Goal: Transaction & Acquisition: Book appointment/travel/reservation

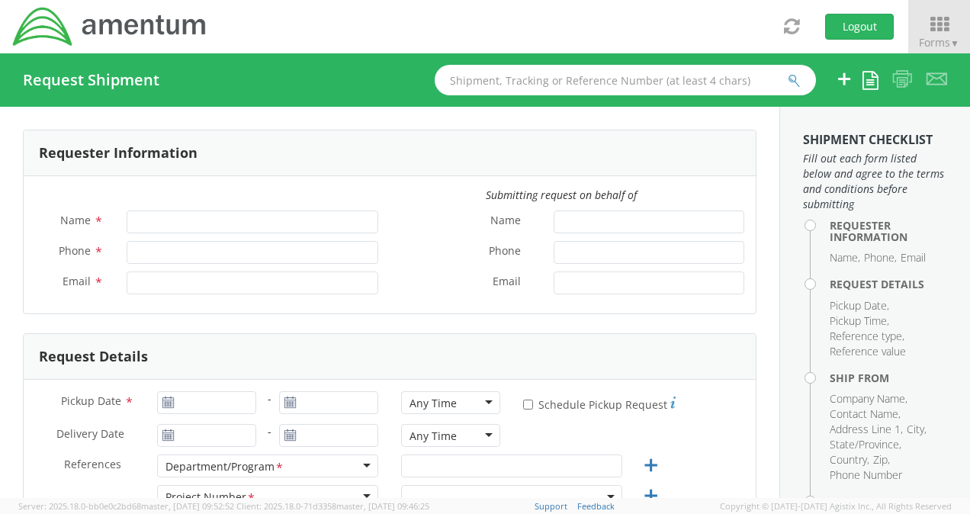
type input "[PERSON_NAME]"
type input "[PERSON_NAME][EMAIL_ADDRESS][PERSON_NAME][DOMAIN_NAME]"
select select "6067.5.6001.00.00.00.PMO.LBR"
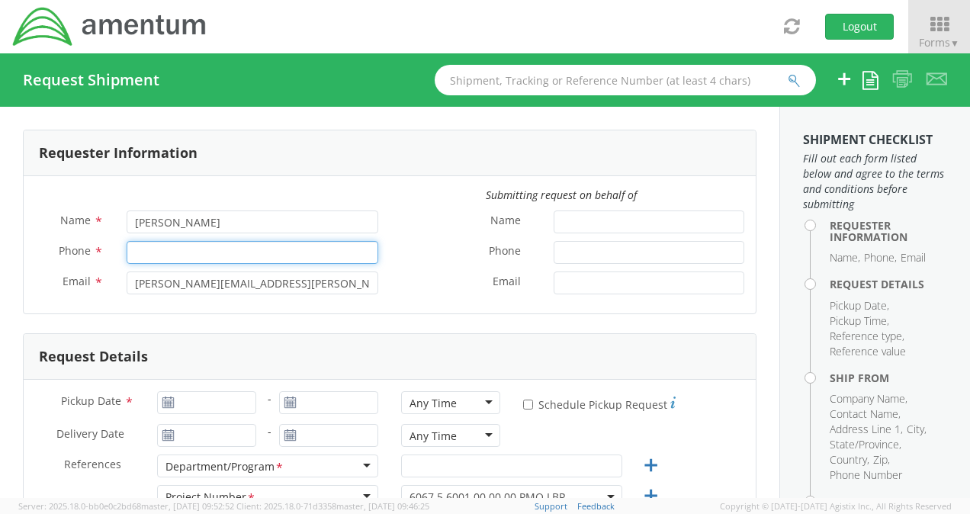
click at [160, 253] on input "Phone *" at bounding box center [253, 252] width 252 height 23
type input "2566043562"
click at [428, 293] on div "Email *" at bounding box center [573, 282] width 366 height 23
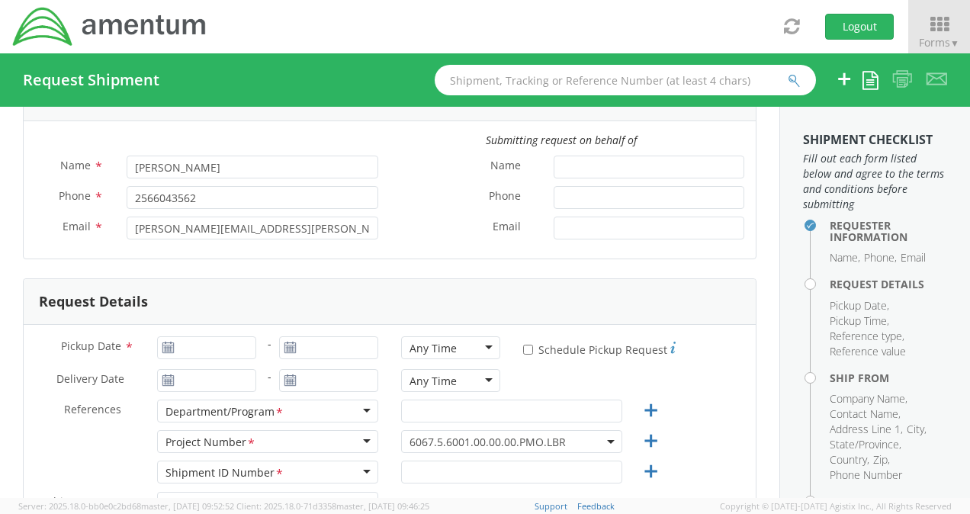
scroll to position [76, 0]
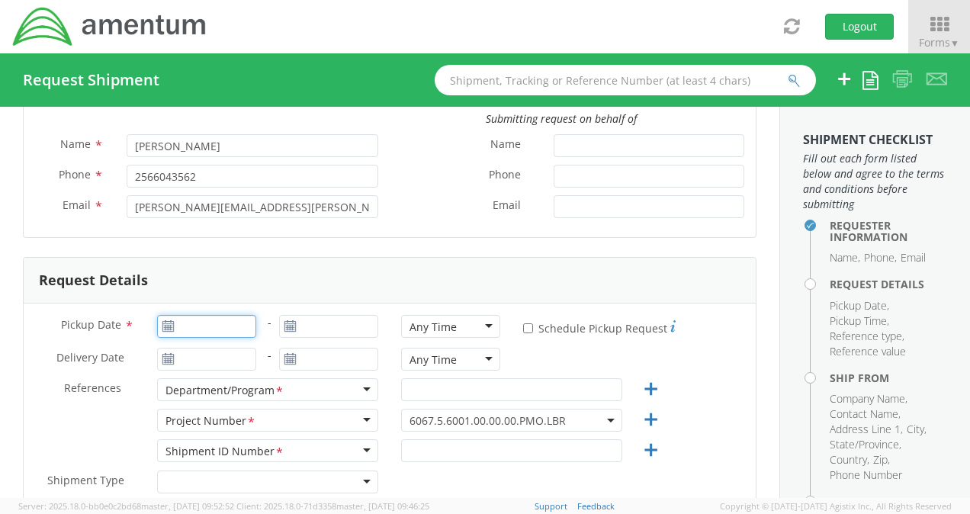
type input "[DATE]"
click at [172, 327] on input "[DATE]" at bounding box center [206, 326] width 99 height 23
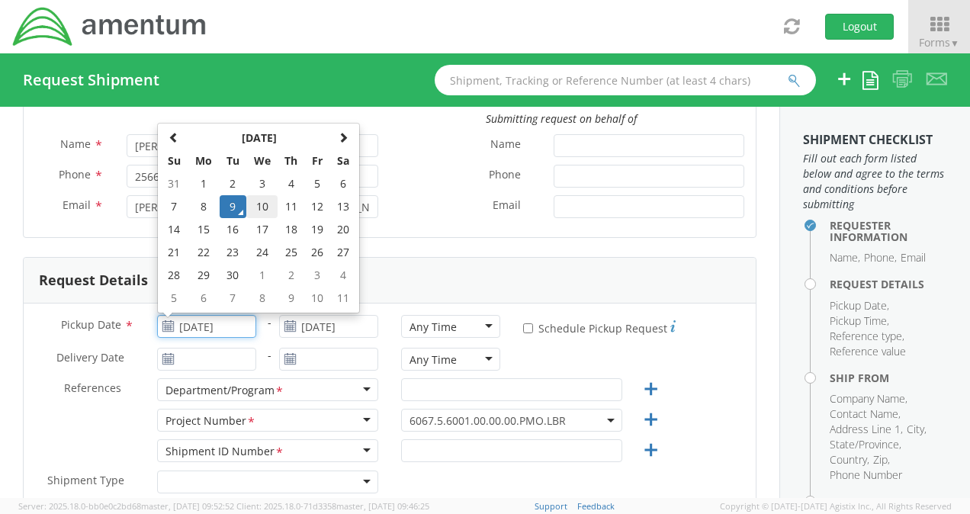
click at [268, 209] on td "10" at bounding box center [262, 206] width 32 height 23
type input "[DATE]"
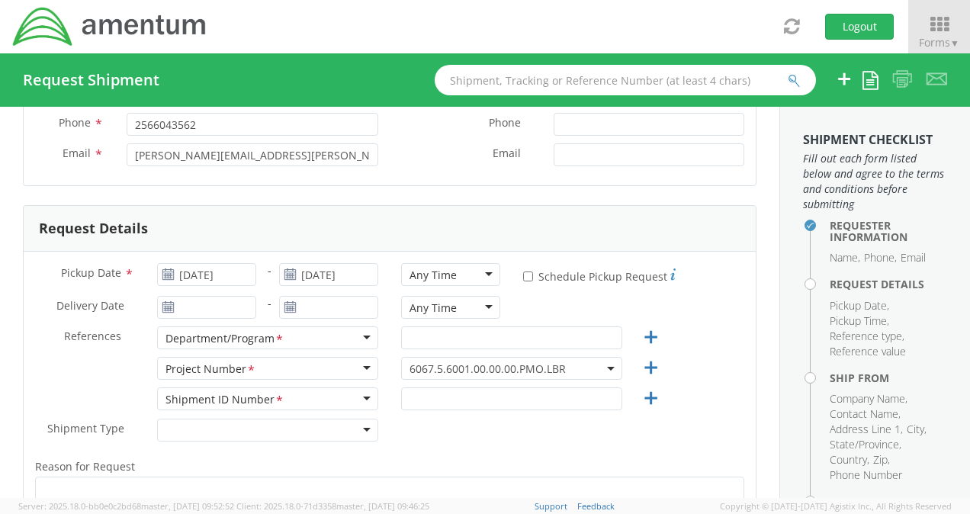
scroll to position [152, 0]
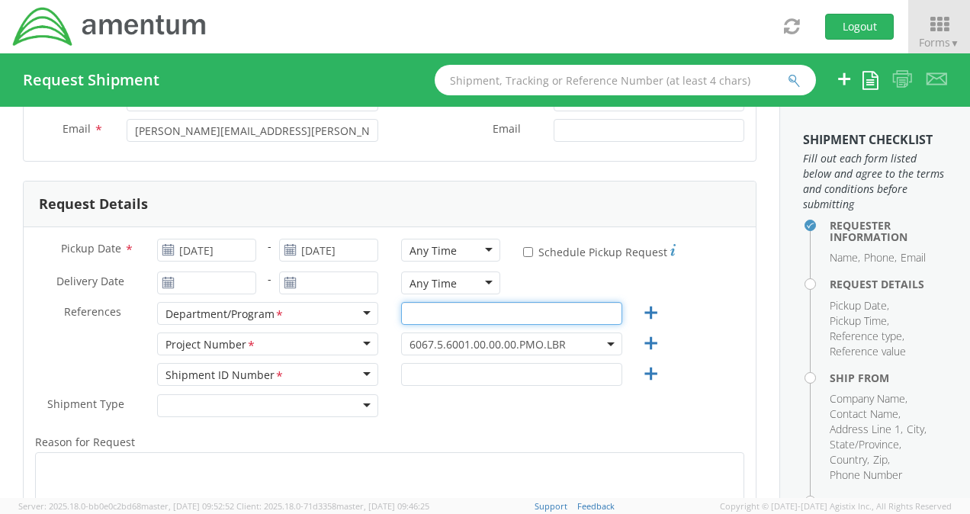
click at [488, 311] on input "text" at bounding box center [511, 313] width 221 height 23
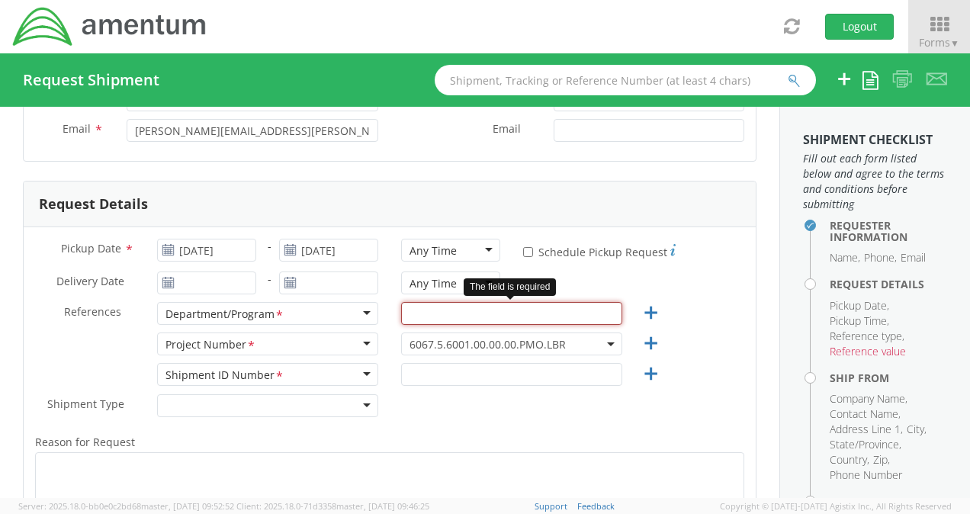
click at [512, 314] on input "text" at bounding box center [511, 313] width 221 height 23
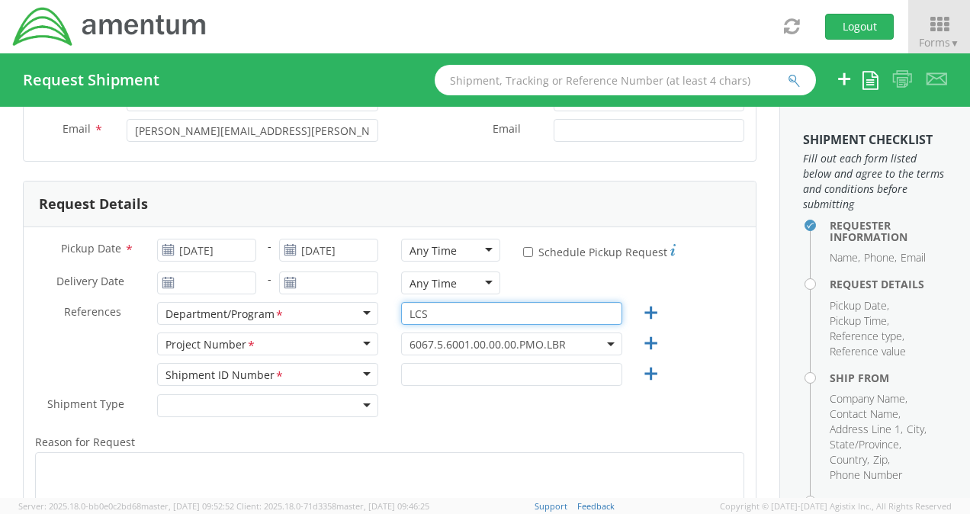
type input "LCS"
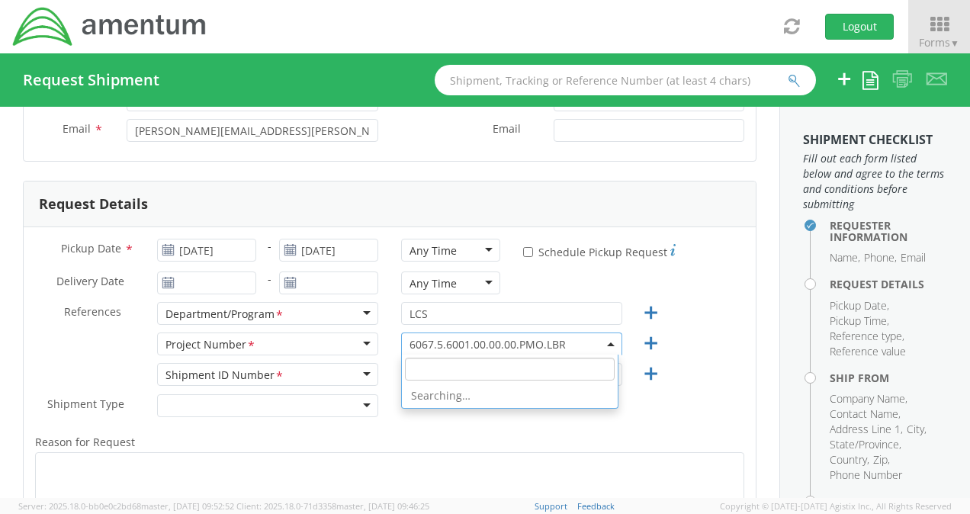
click at [566, 344] on span "6067.5.6001.00.00.00.PMO.LBR" at bounding box center [511, 344] width 204 height 14
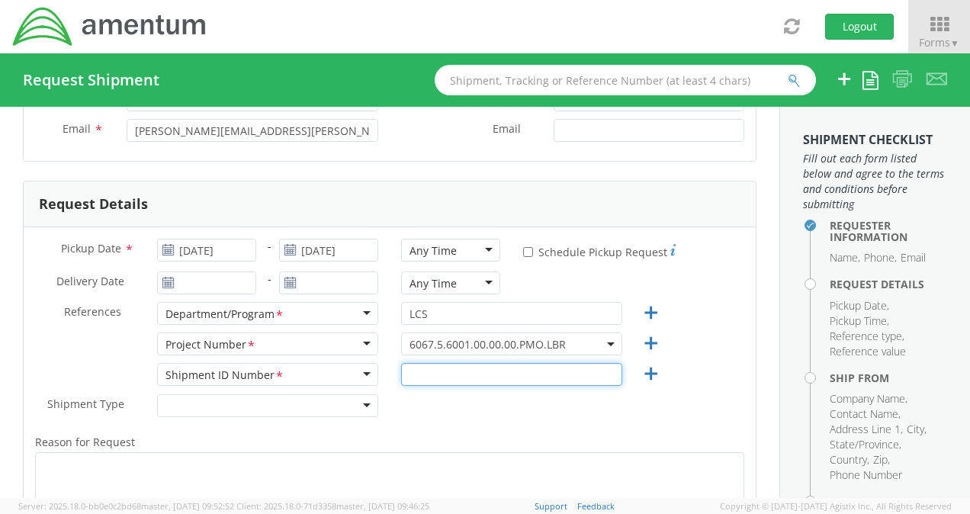
click at [529, 372] on input "text" at bounding box center [511, 374] width 221 height 23
paste input "4857.1.2108.00.00.04.235.000"
type input "4857.1.2108.00.00.04.235.000"
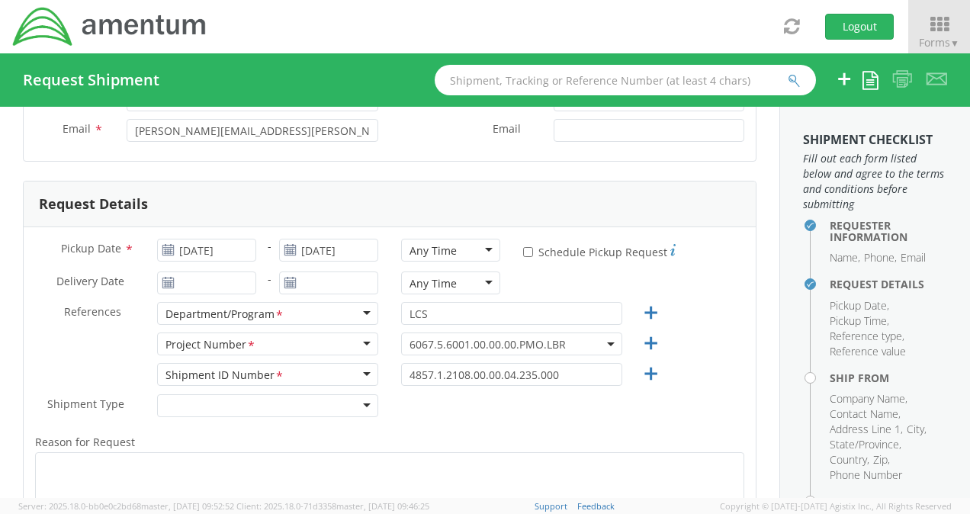
click at [647, 413] on div "Shipment Type * Batch Regular" at bounding box center [390, 409] width 732 height 30
click at [579, 343] on span "6067.5.6001.00.00.00.PMO.LBR" at bounding box center [511, 344] width 204 height 14
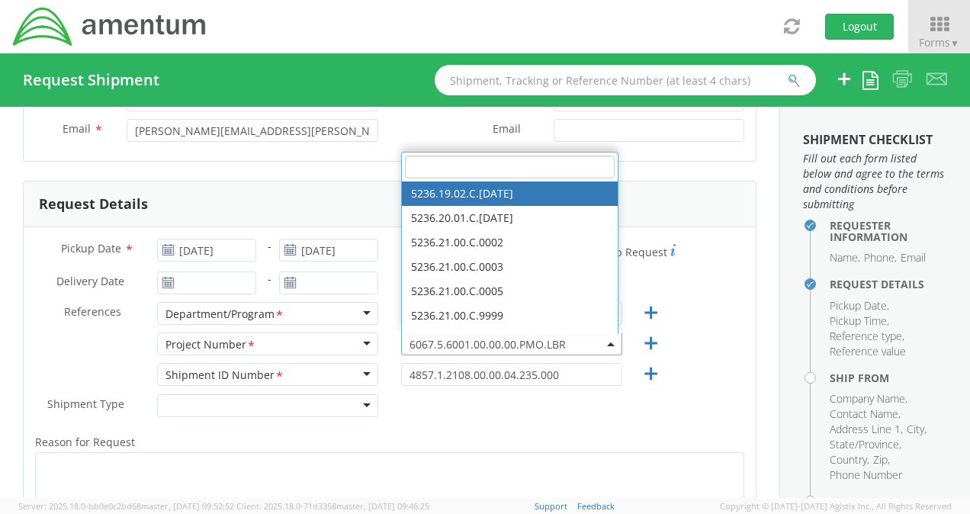
click at [518, 166] on input "search" at bounding box center [510, 167] width 210 height 23
paste input "4857.1.2108.00.00.04.235.000"
type input "4857.1.2108.00.00.04.235.000"
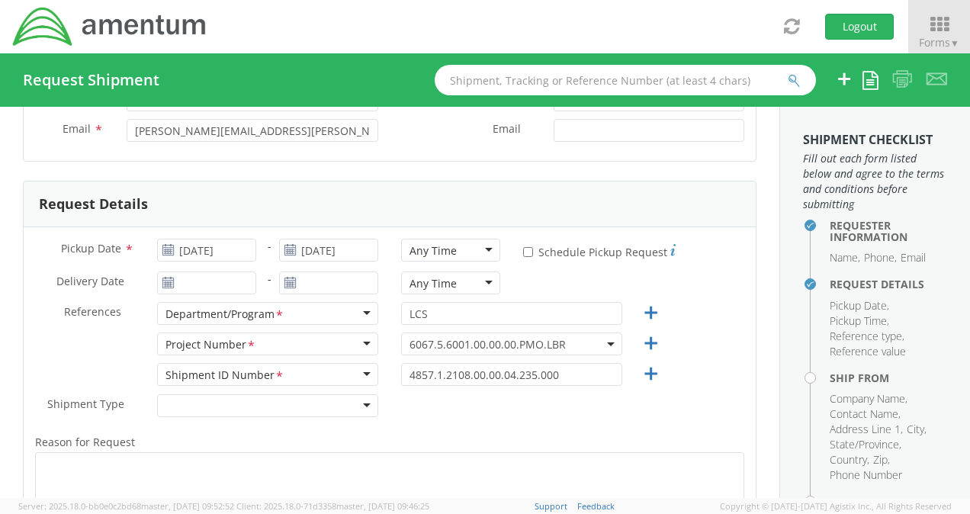
click at [682, 428] on div "Reason for Request * Shipment Notification * Add email addresses separated by c…" at bounding box center [390, 521] width 732 height 192
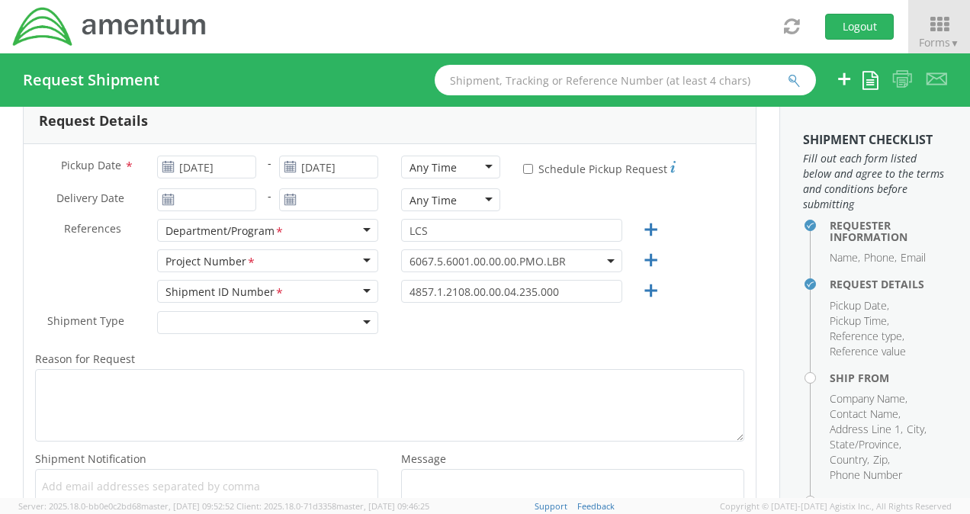
scroll to position [229, 0]
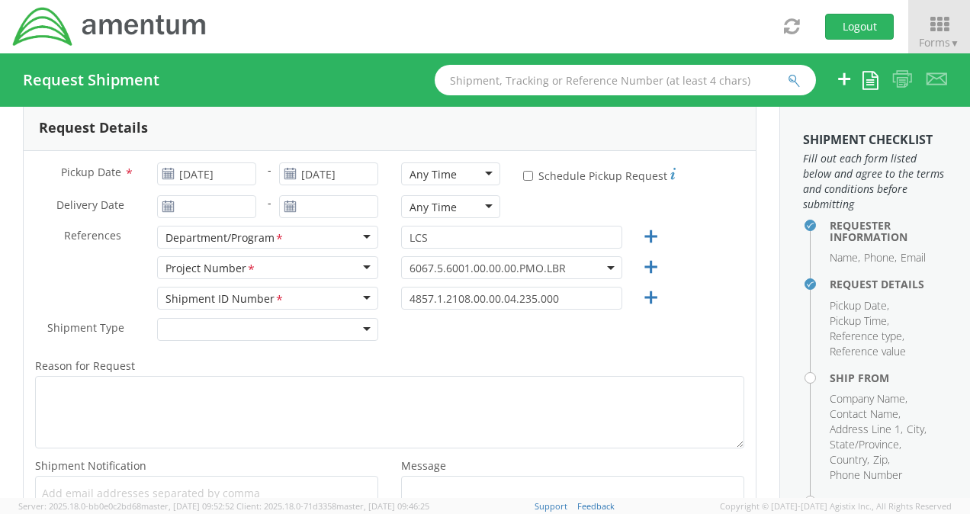
click at [576, 264] on span "6067.5.6001.00.00.00.PMO.LBR" at bounding box center [511, 268] width 204 height 14
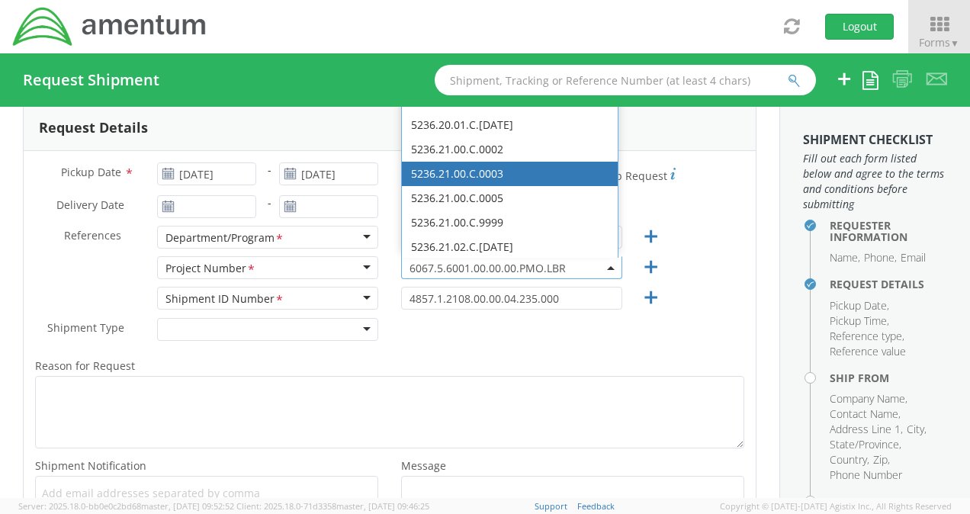
scroll to position [30, 0]
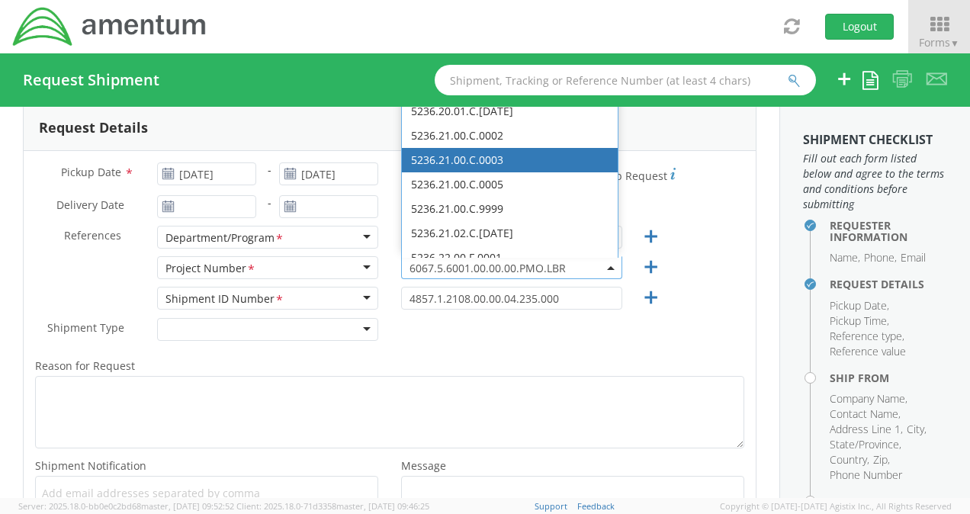
click at [610, 264] on span at bounding box center [611, 267] width 3 height 23
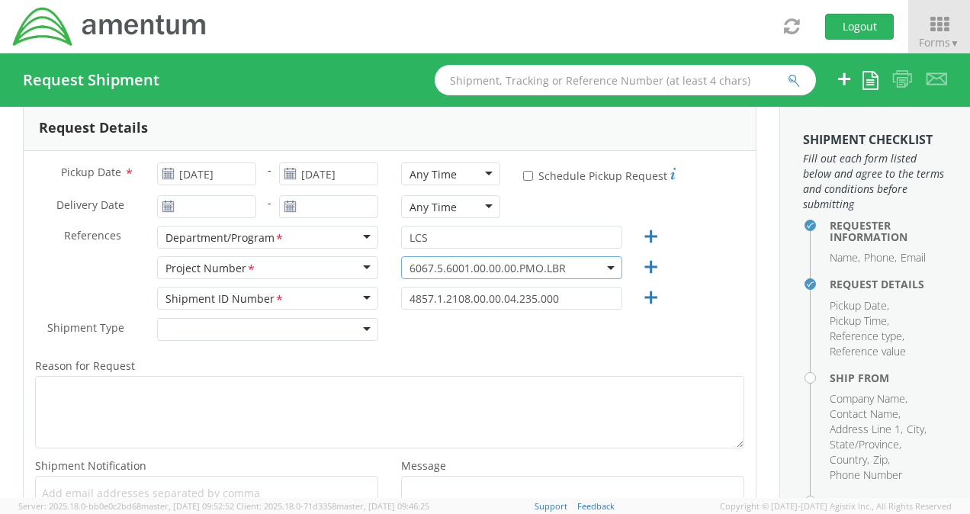
click at [593, 267] on span "6067.5.6001.00.00.00.PMO.LBR" at bounding box center [511, 268] width 204 height 14
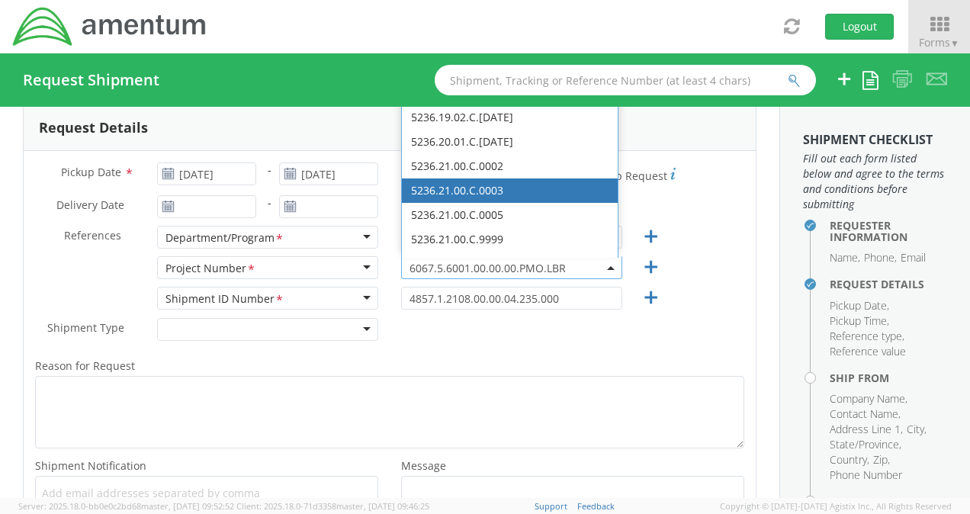
scroll to position [229, 0]
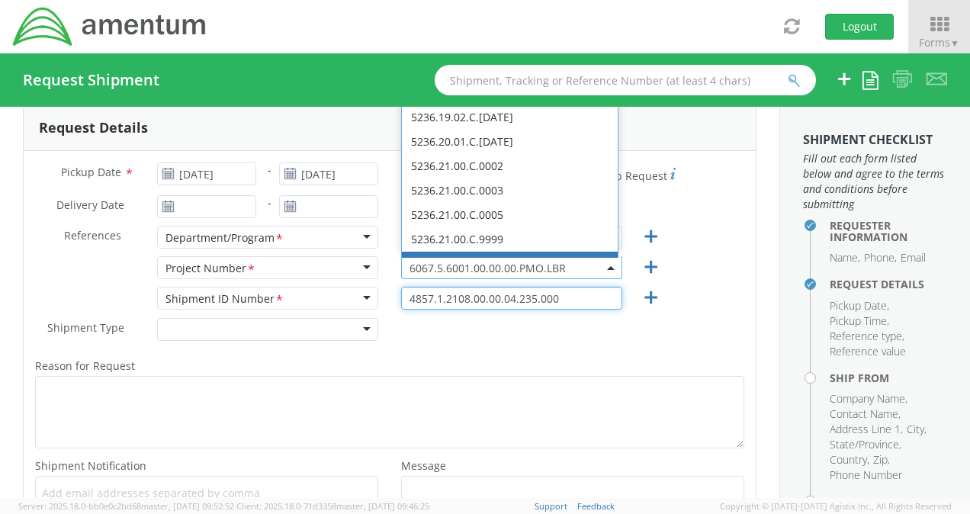
click at [590, 302] on input "4857.1.2108.00.00.04.235.000" at bounding box center [511, 298] width 221 height 23
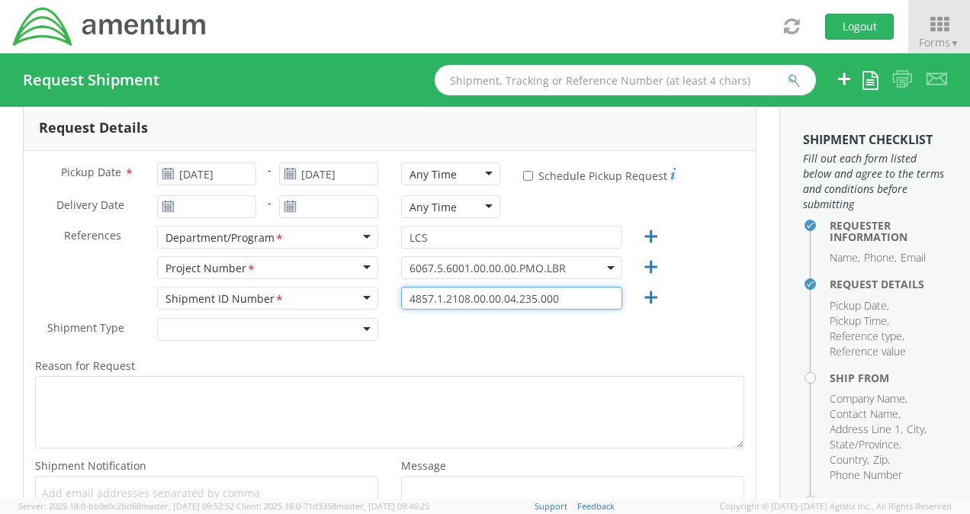
drag, startPoint x: 403, startPoint y: 297, endPoint x: 556, endPoint y: 297, distance: 153.2
click at [556, 297] on input "4857.1.2108.00.00.04.235.000" at bounding box center [511, 298] width 221 height 23
click at [563, 262] on span "6067.5.6001.00.00.00.PMO.LBR" at bounding box center [511, 268] width 204 height 14
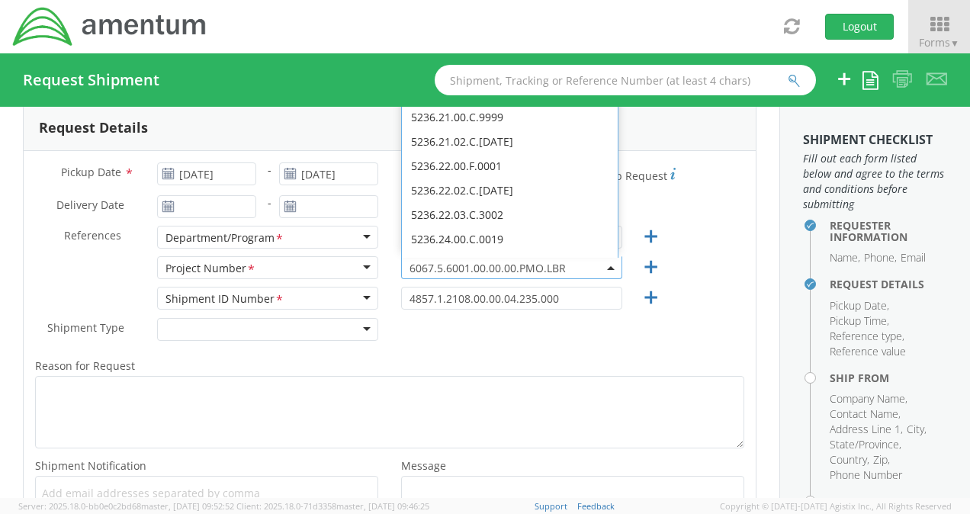
scroll to position [0, 0]
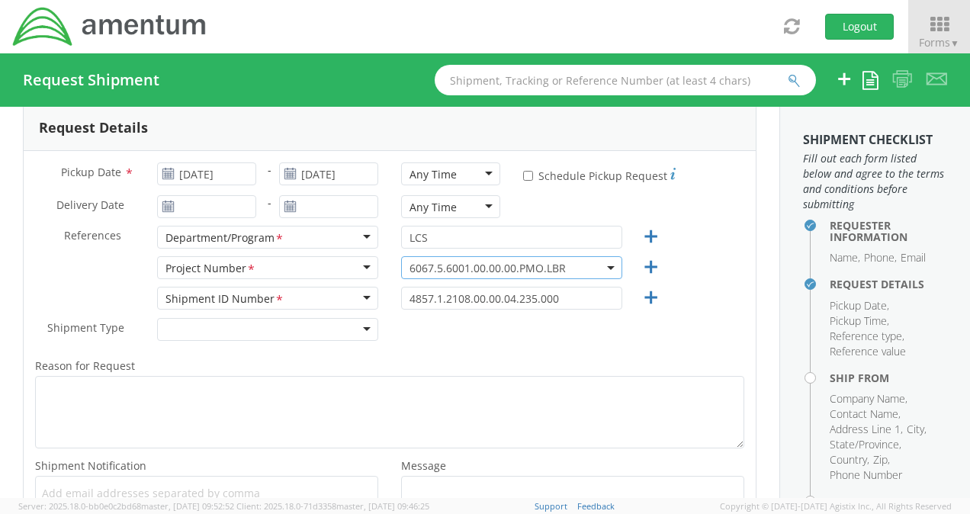
click at [575, 265] on span "6067.5.6001.00.00.00.PMO.LBR" at bounding box center [511, 268] width 204 height 14
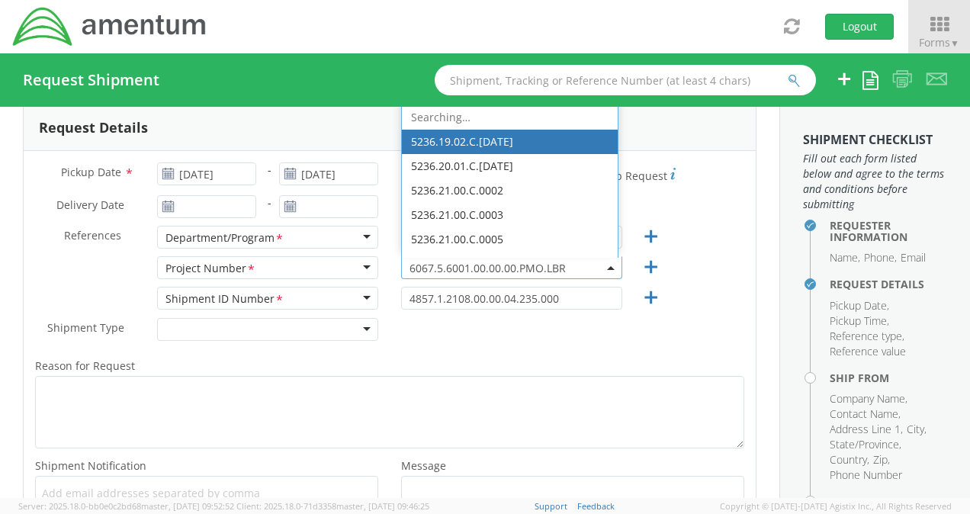
drag, startPoint x: 401, startPoint y: 263, endPoint x: 480, endPoint y: 263, distance: 78.5
click at [480, 263] on span "6067.5.6001.00.00.00.PMO.LBR" at bounding box center [511, 267] width 221 height 23
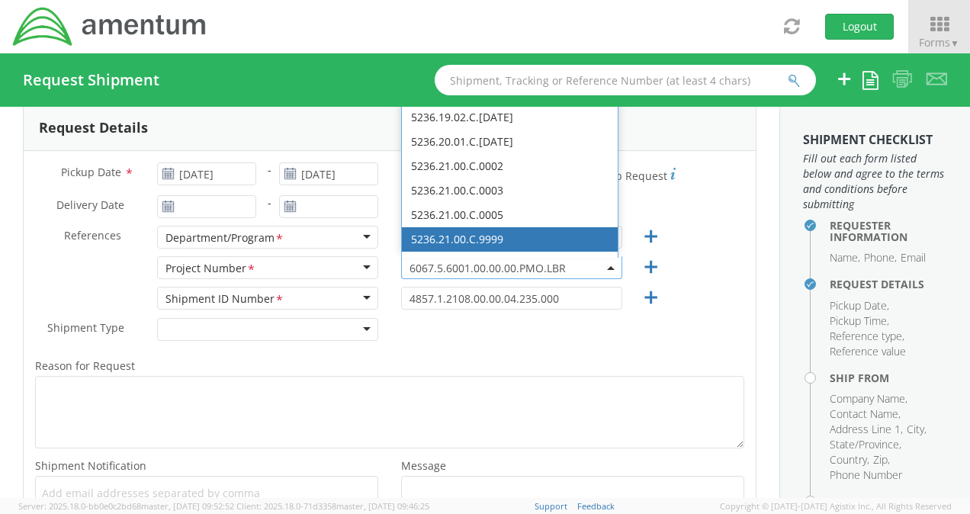
scroll to position [229, 0]
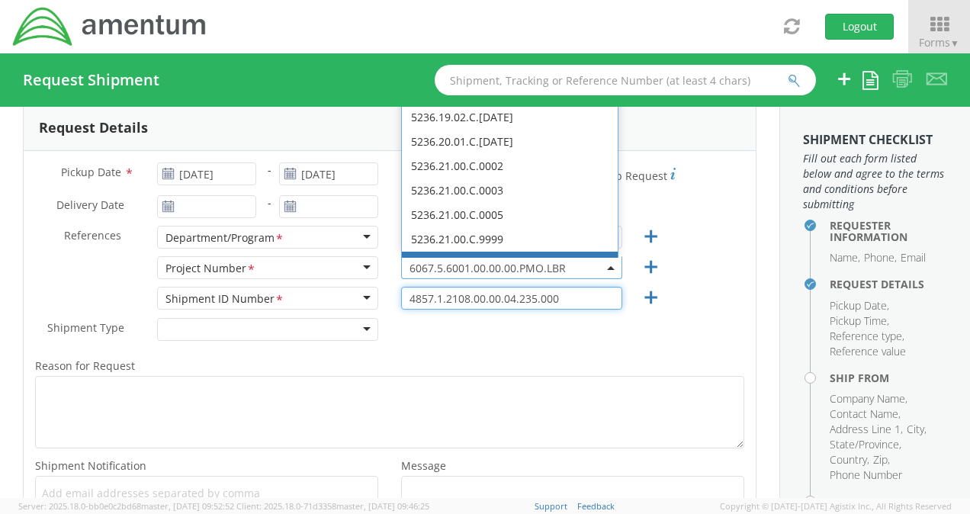
click at [569, 294] on input "4857.1.2108.00.00.04.235.000" at bounding box center [511, 298] width 221 height 23
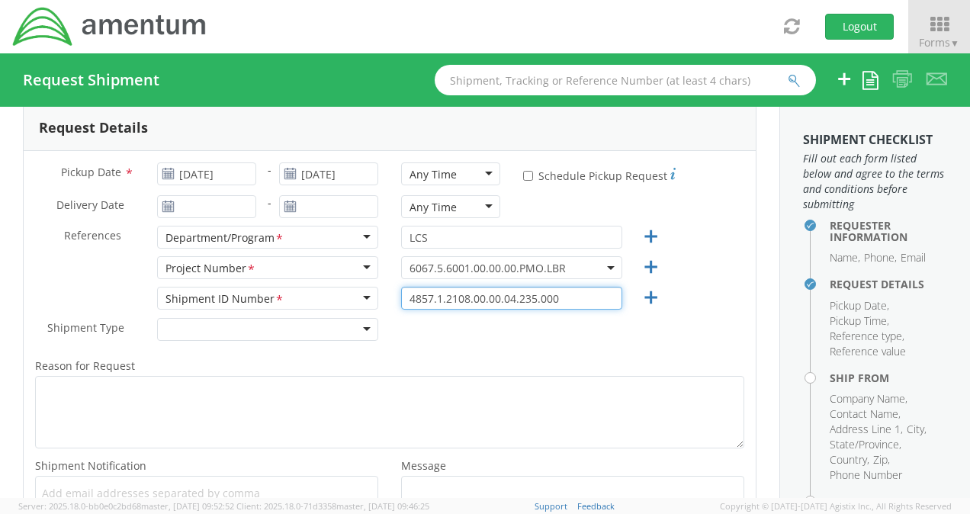
drag, startPoint x: 404, startPoint y: 297, endPoint x: 558, endPoint y: 294, distance: 154.0
click at [558, 294] on input "4857.1.2108.00.00.04.235.000" at bounding box center [511, 298] width 221 height 23
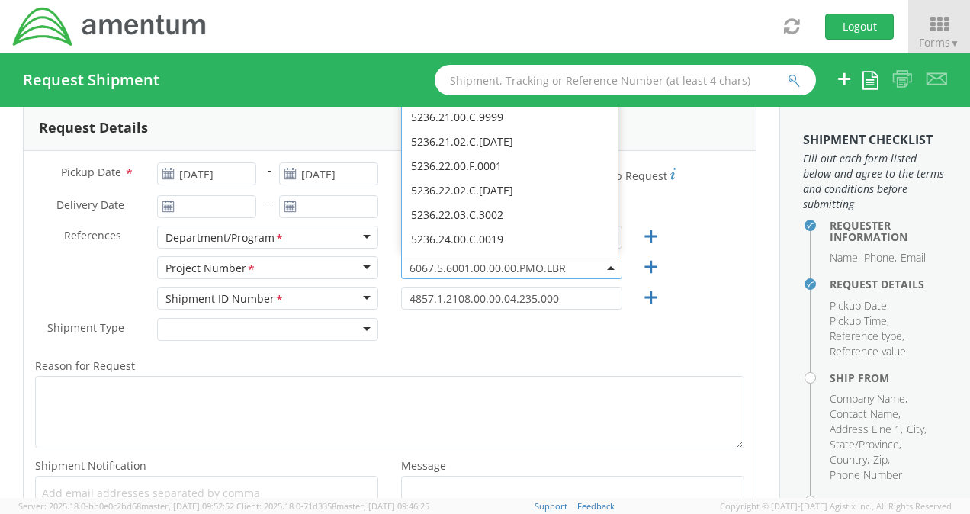
scroll to position [0, 0]
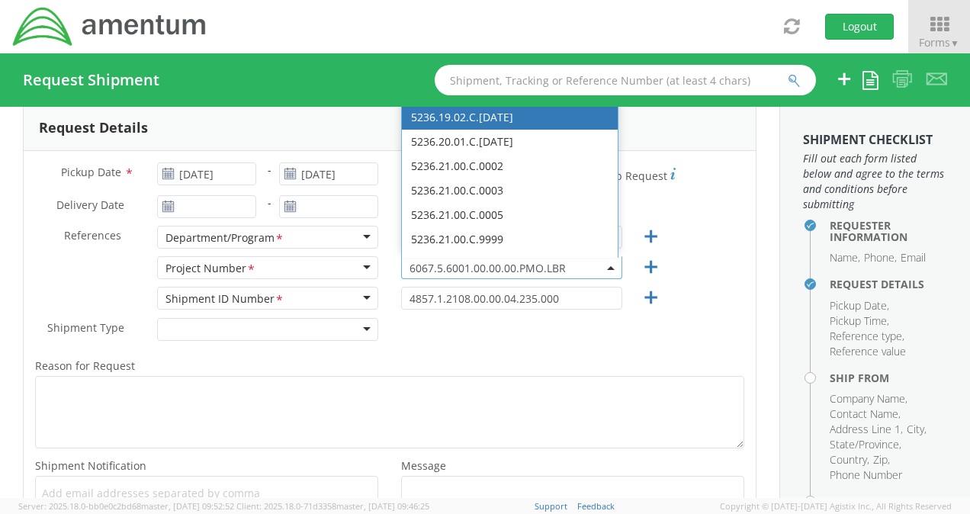
click at [586, 262] on span "6067.5.6001.00.00.00.PMO.LBR" at bounding box center [511, 268] width 204 height 14
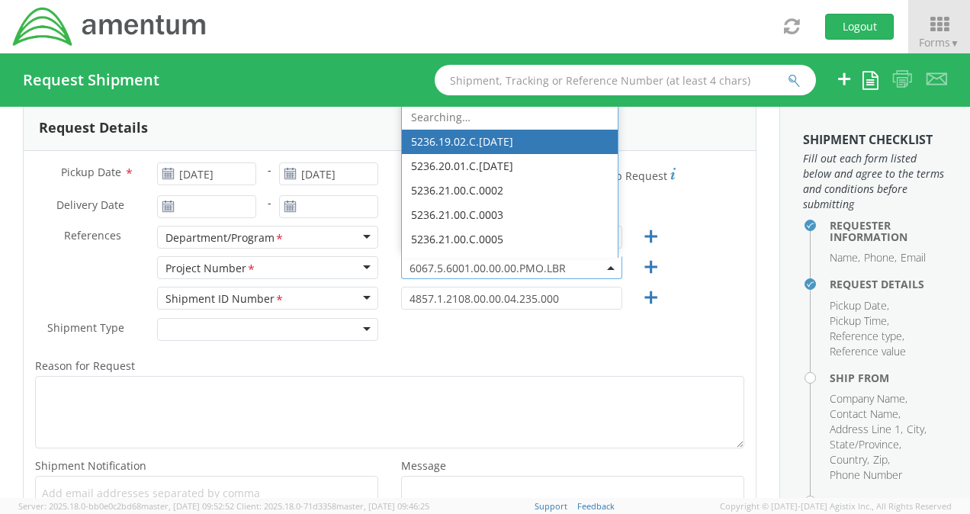
click at [583, 265] on span "6067.5.6001.00.00.00.PMO.LBR" at bounding box center [511, 268] width 204 height 14
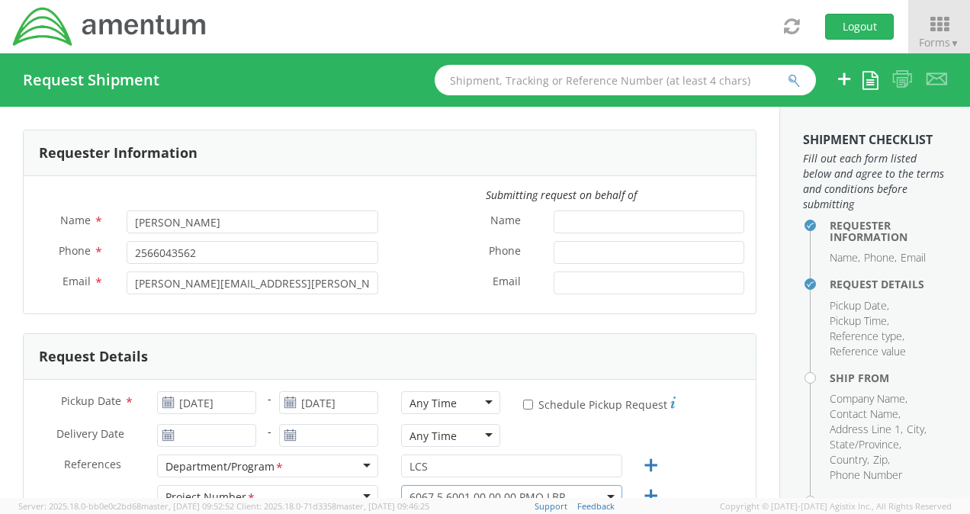
click at [576, 491] on span "6067.5.6001.00.00.00.PMO.LBR" at bounding box center [511, 496] width 204 height 14
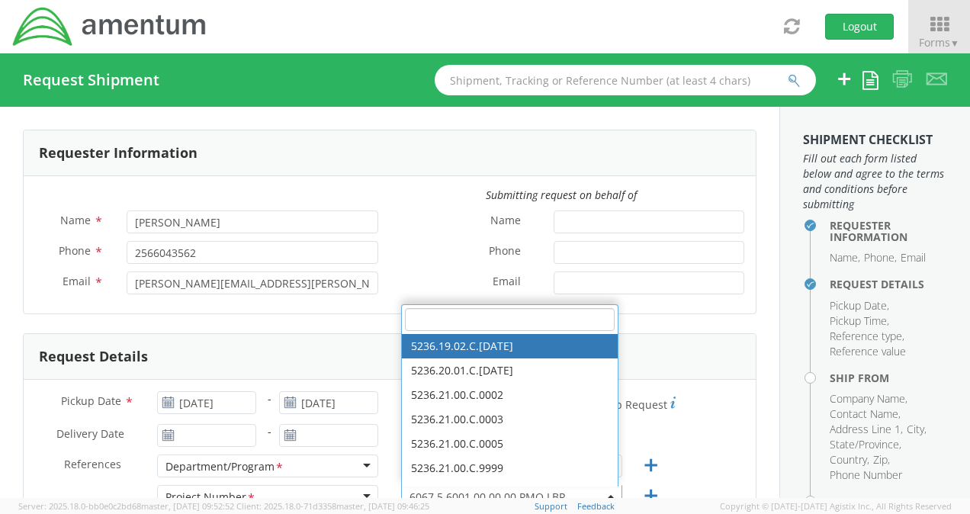
click at [499, 313] on input "search" at bounding box center [510, 319] width 210 height 23
paste input "4857.1.2108.00.00.04.235.000"
type input "4857.1.2108.00.00.04.235.000"
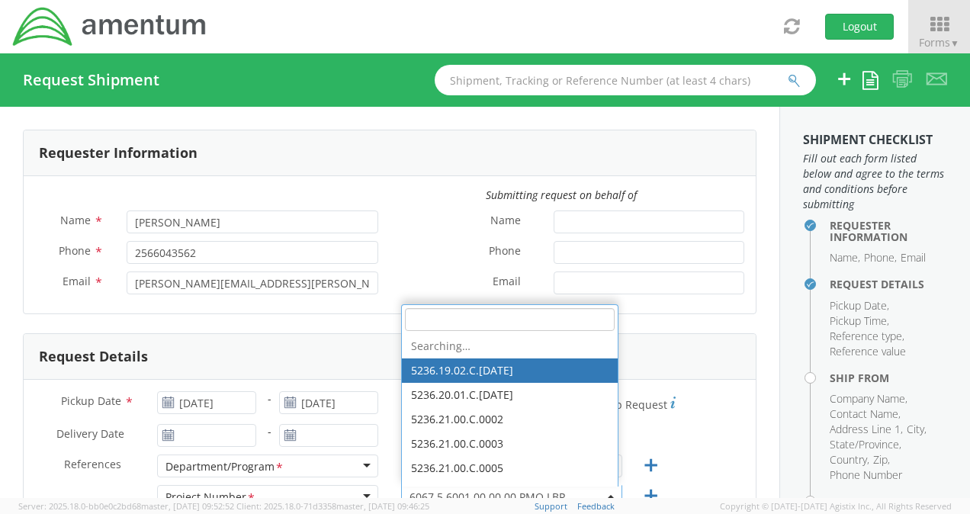
select select "5236.19.02.C.[DATE]"
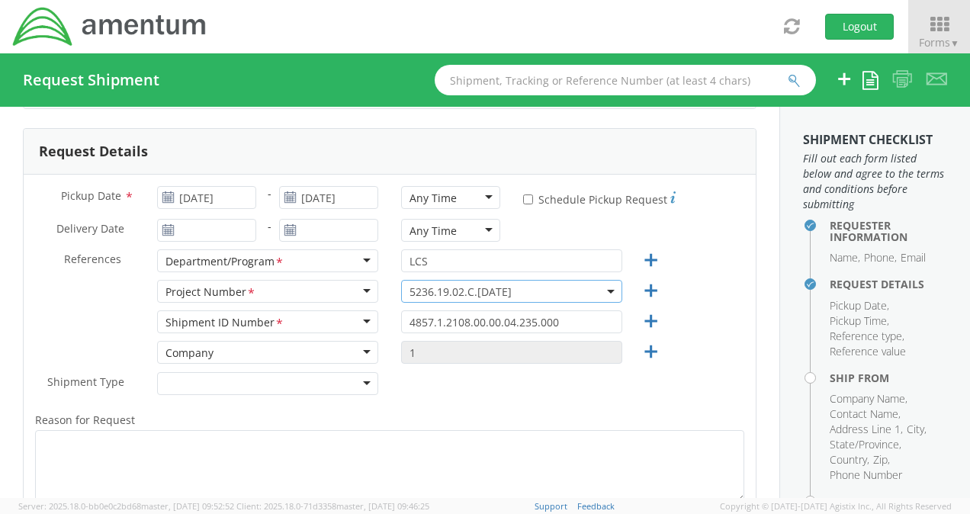
scroll to position [237, 0]
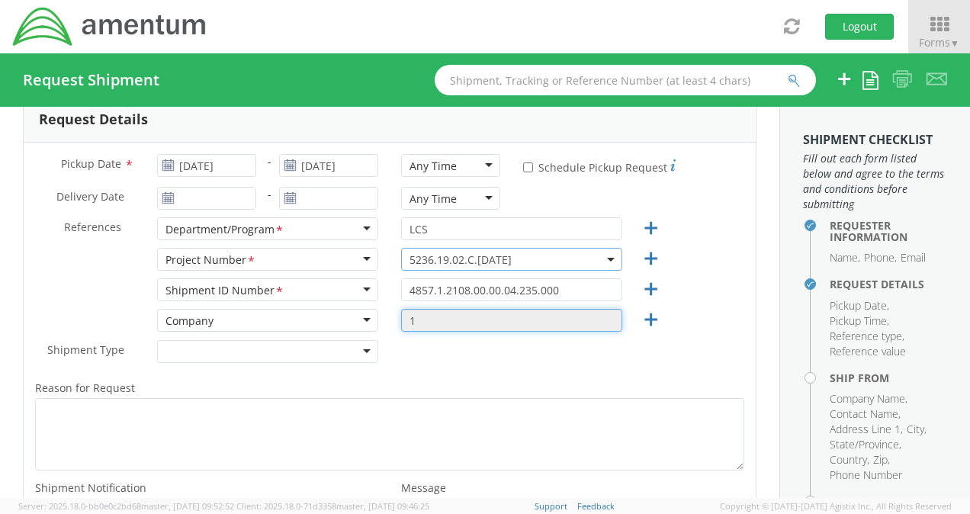
click at [457, 324] on input "1" at bounding box center [511, 320] width 221 height 23
click at [451, 319] on input "1" at bounding box center [511, 320] width 221 height 23
click at [436, 322] on input "1" at bounding box center [511, 320] width 221 height 23
drag, startPoint x: 403, startPoint y: 318, endPoint x: 422, endPoint y: 321, distance: 19.3
click at [422, 321] on input "1" at bounding box center [511, 320] width 221 height 23
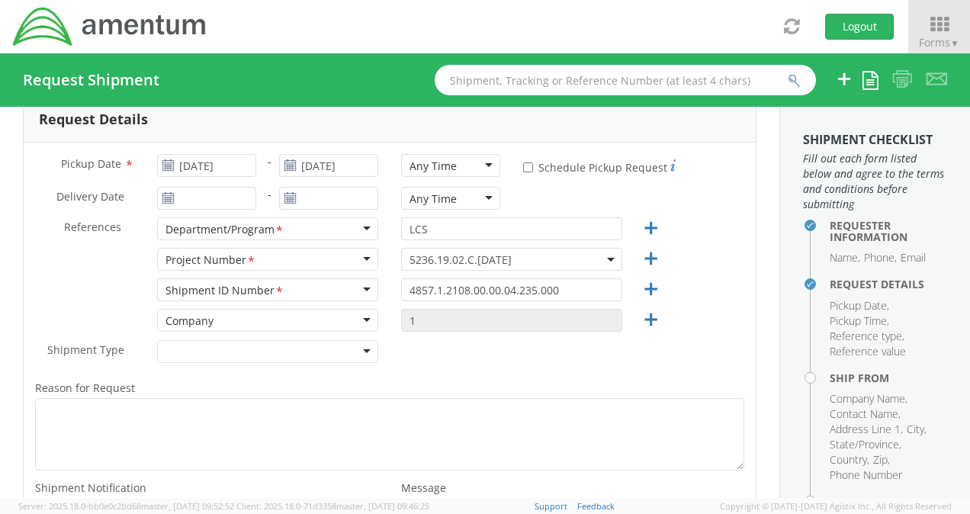
drag, startPoint x: 422, startPoint y: 321, endPoint x: 465, endPoint y: 391, distance: 82.5
click at [465, 391] on label "Reason for Request *" at bounding box center [390, 388] width 732 height 20
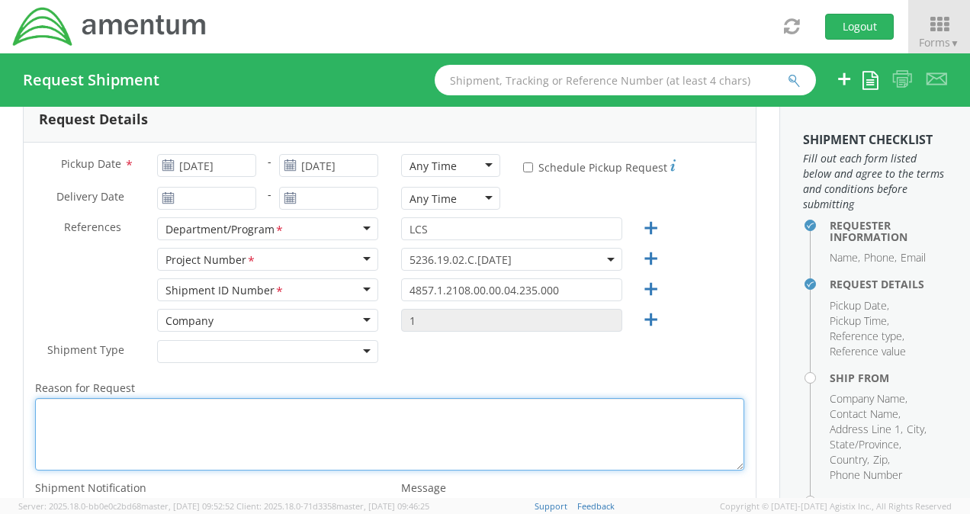
click at [465, 398] on textarea "Reason for Request *" at bounding box center [389, 434] width 709 height 72
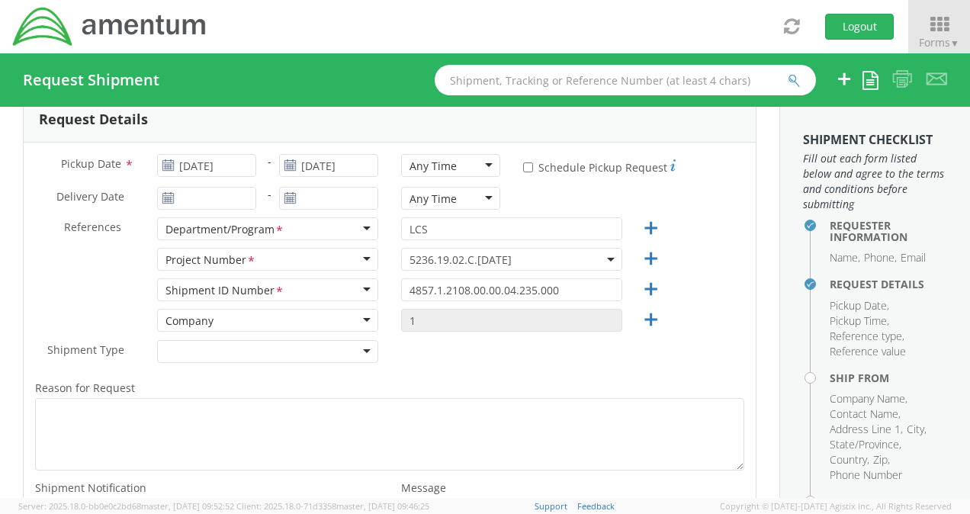
click at [479, 366] on div "Shipment Type * Batch Regular" at bounding box center [390, 355] width 732 height 30
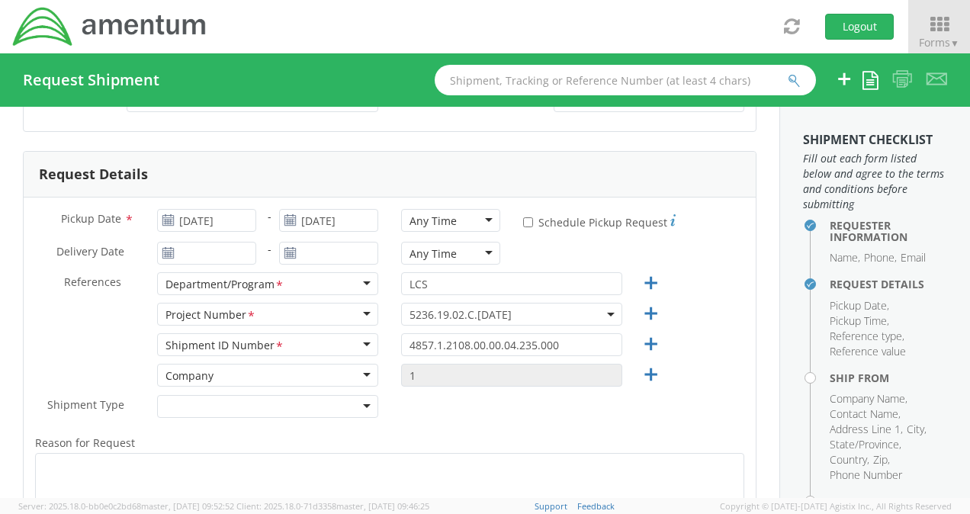
scroll to position [161, 0]
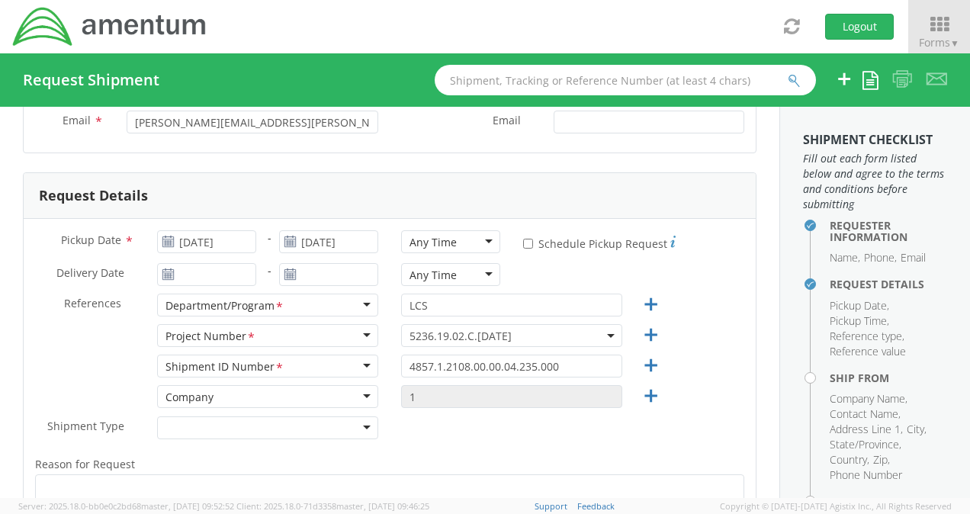
click at [564, 335] on span "5236.19.02.C.[DATE]" at bounding box center [511, 336] width 204 height 14
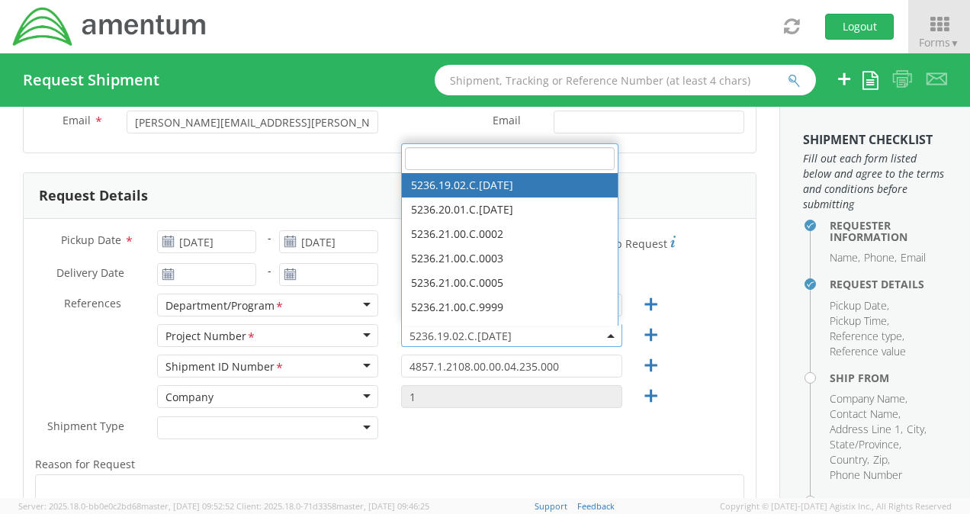
click at [542, 156] on input "search" at bounding box center [510, 158] width 210 height 23
paste input "4857.1.2108.00.00.04.235.000"
type input "4857.1.2108.00.00.04.235.000"
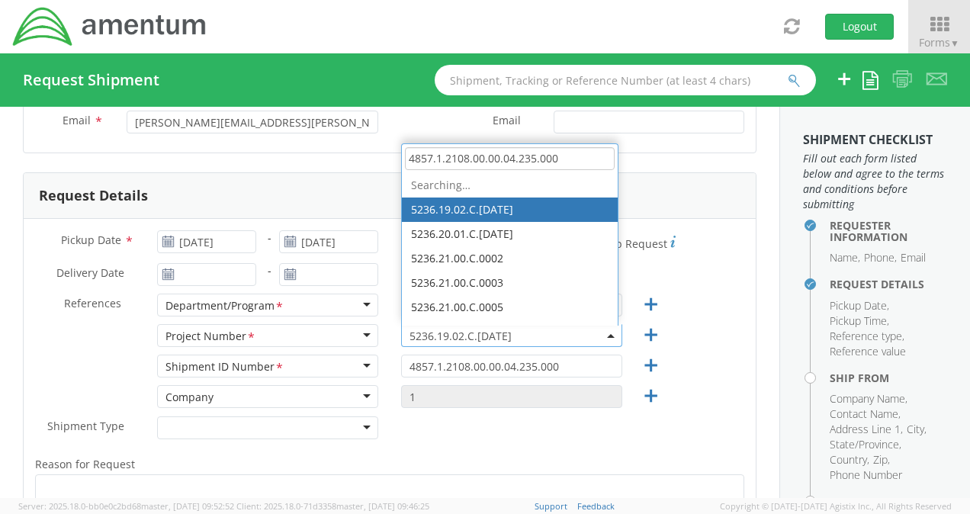
click at [573, 159] on input "4857.1.2108.00.00.04.235.000" at bounding box center [510, 158] width 210 height 23
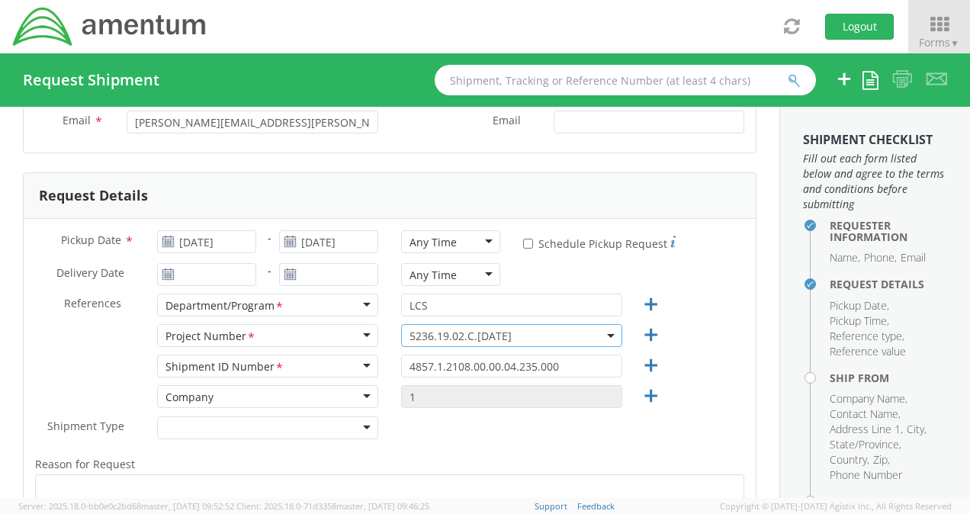
click at [607, 334] on b at bounding box center [611, 336] width 8 height 4
drag, startPoint x: 499, startPoint y: 339, endPoint x: 428, endPoint y: 335, distance: 70.2
click at [428, 335] on span "5236.19.02.C.[DATE]" at bounding box center [511, 336] width 204 height 14
drag, startPoint x: 397, startPoint y: 335, endPoint x: 467, endPoint y: 335, distance: 69.4
click at [467, 335] on span "5236.19.02.C.[DATE]" at bounding box center [511, 335] width 221 height 23
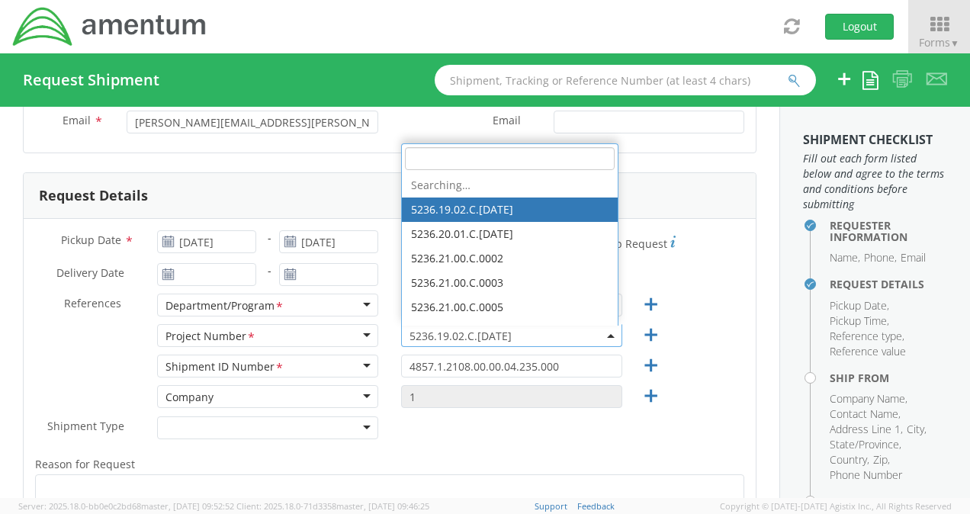
click at [599, 336] on span "5236.19.02.C.[DATE]" at bounding box center [511, 336] width 204 height 14
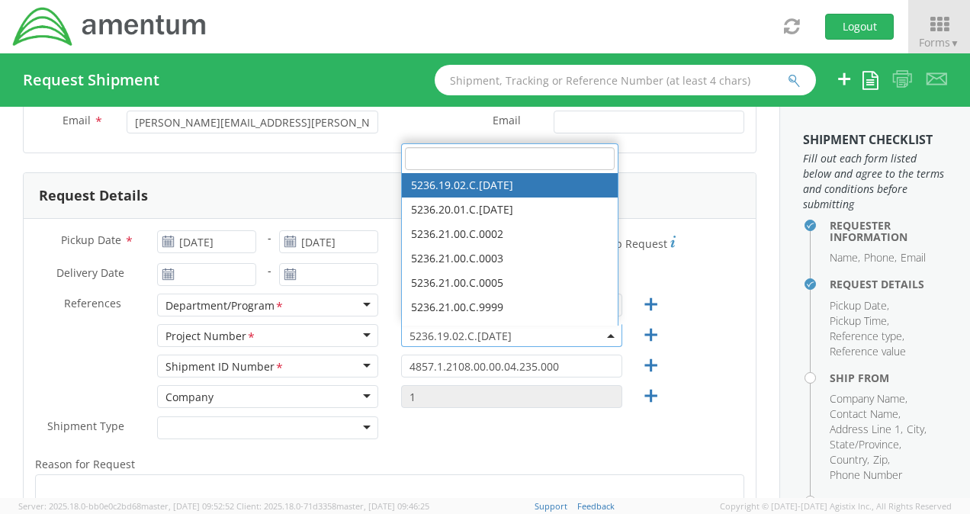
click at [535, 156] on input "search" at bounding box center [510, 158] width 210 height 23
paste input "4857.1.2108.00.00.04.235.000"
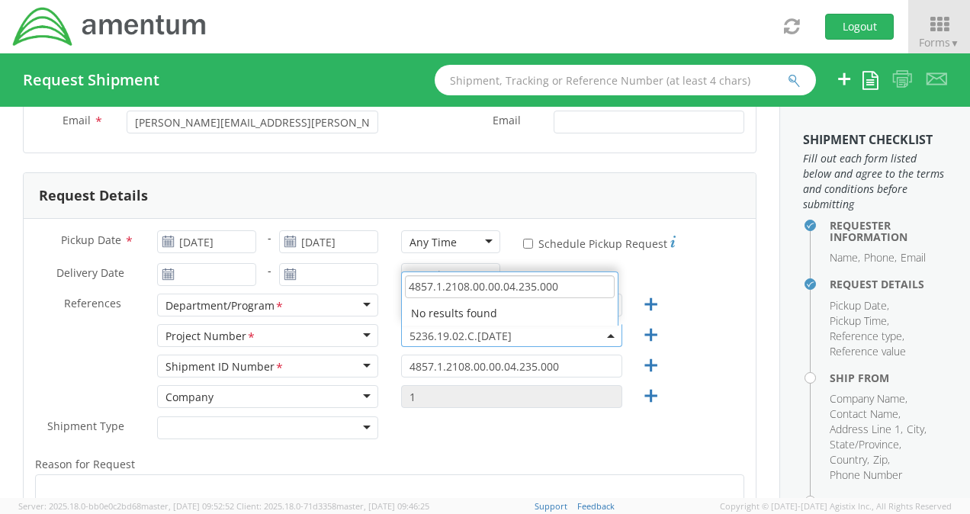
click at [584, 311] on li "No results found" at bounding box center [510, 313] width 216 height 24
click at [583, 291] on input "4857.1.2108.00.00.04.235.000" at bounding box center [510, 286] width 210 height 23
type input "4"
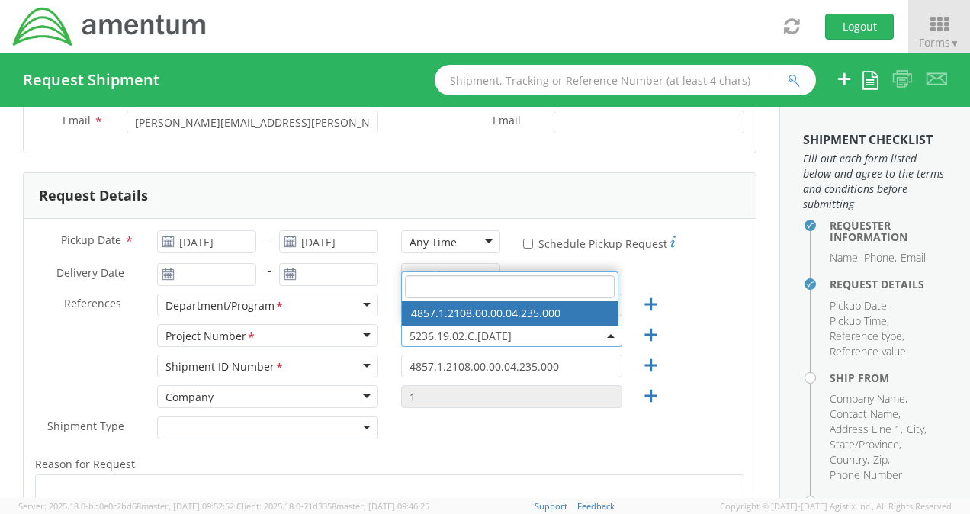
paste input "[PHONE_NUMBER]"
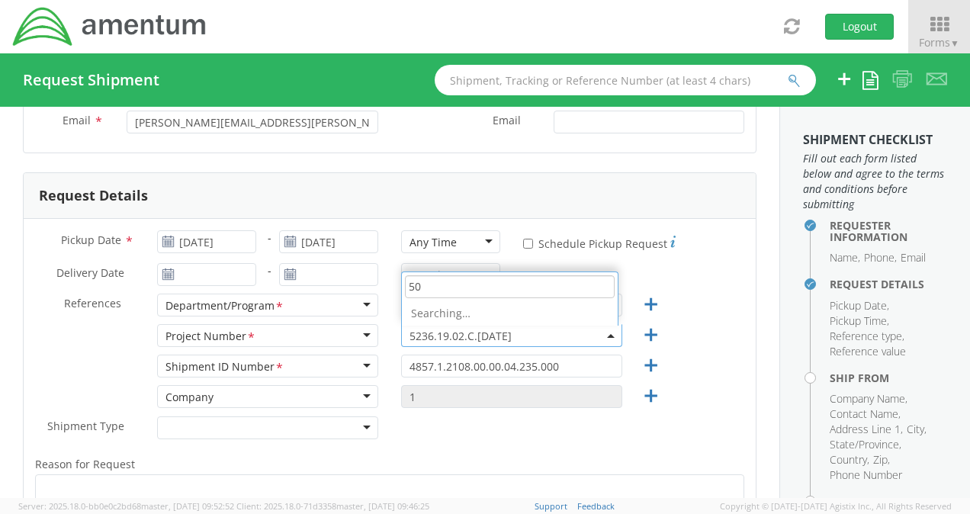
type input "5"
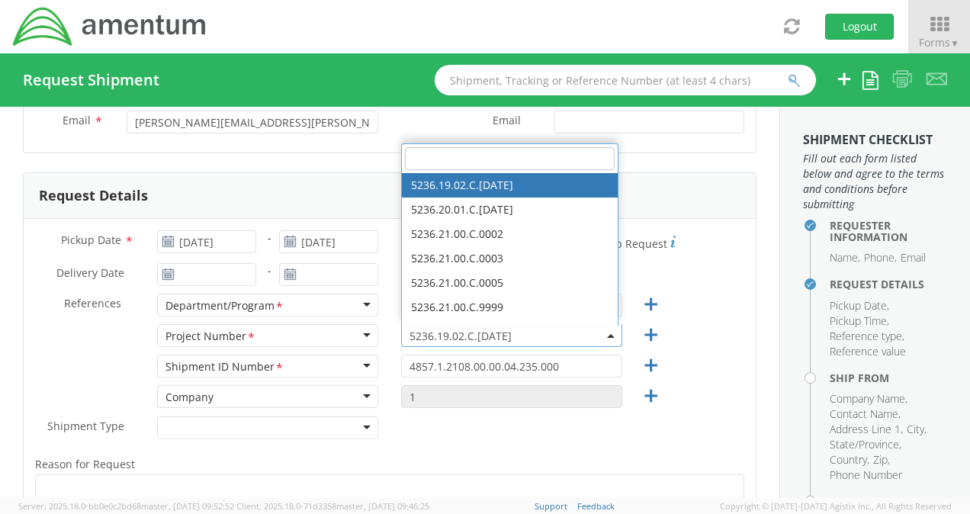
click at [482, 159] on input "search" at bounding box center [510, 158] width 210 height 23
paste input "4857.1.2108.00.00.04.235.000"
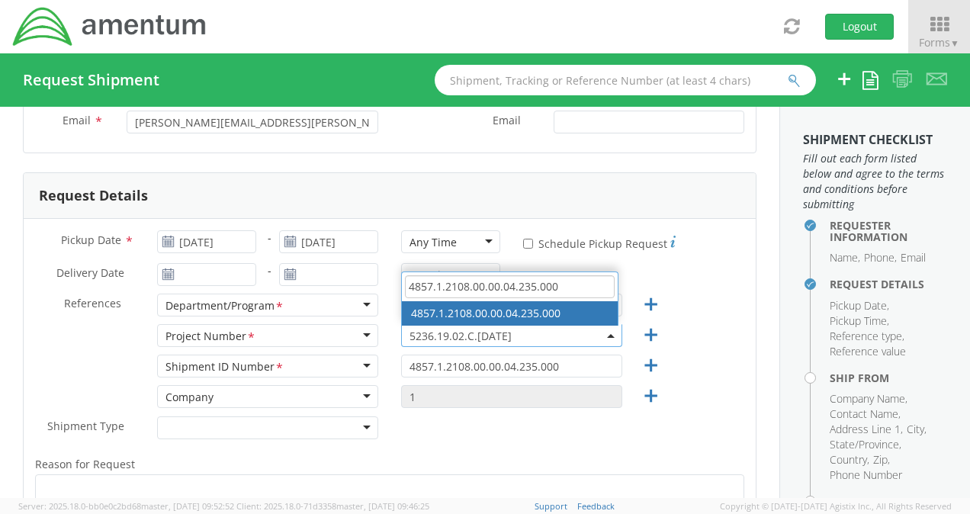
type input "4857.1.2108.00.00.04.235.000"
select select "4857.1.2108.00.00.04.235.000"
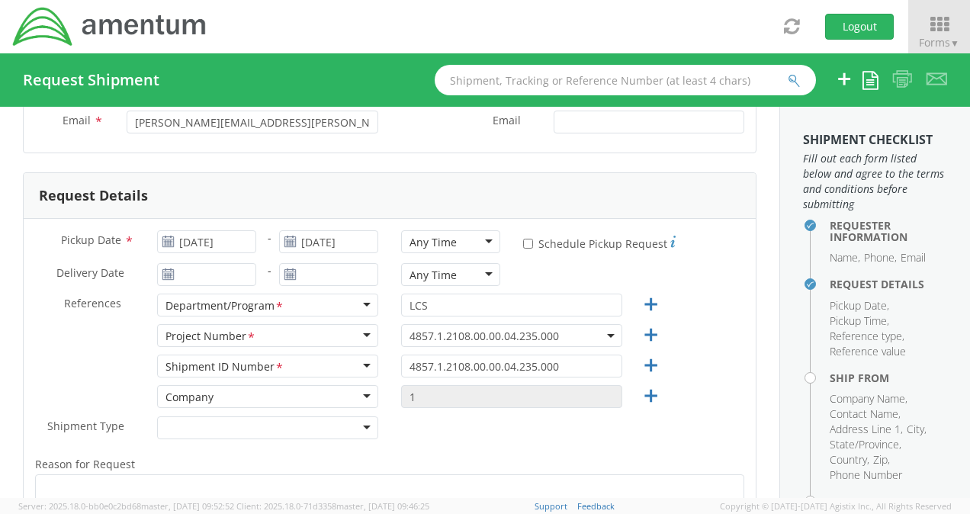
click at [717, 377] on div "Shipment ID Number <span class="required">*</span> Shipment ID Number * Account…" at bounding box center [390, 370] width 732 height 30
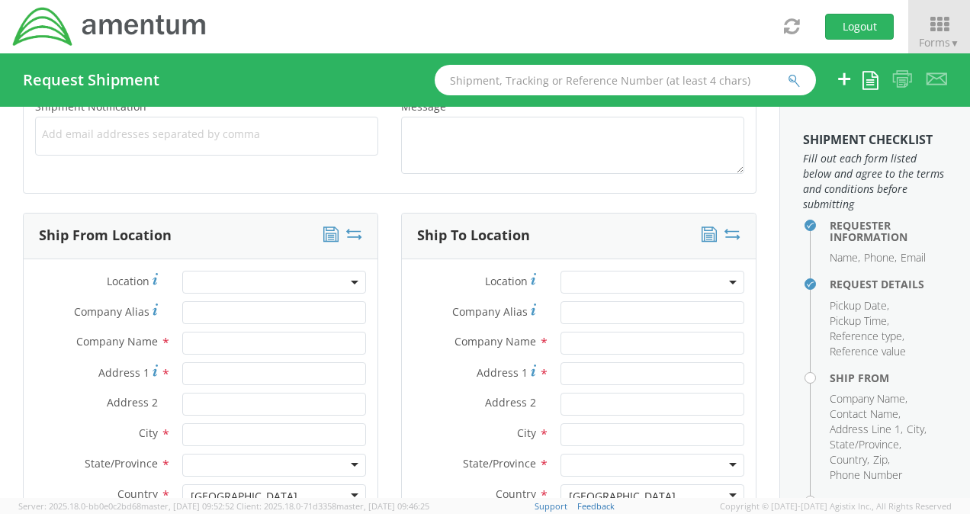
scroll to position [695, 0]
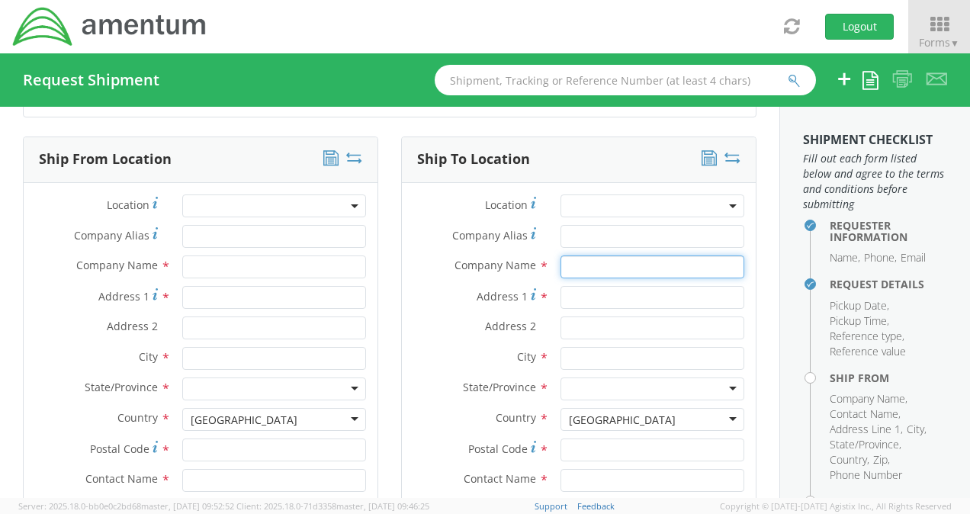
click at [606, 263] on input "text" at bounding box center [652, 266] width 184 height 23
type input "[PERSON_NAME]"
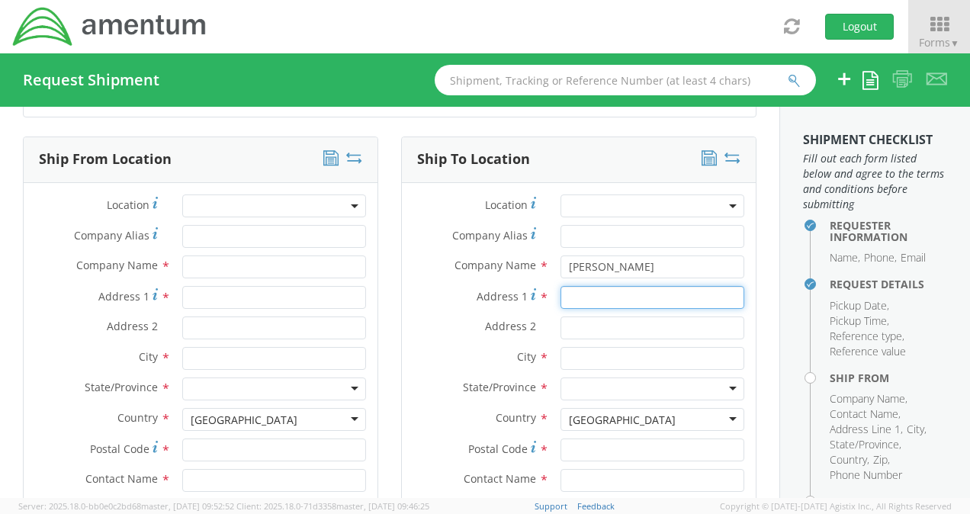
click at [634, 299] on input "Address 1 *" at bounding box center [652, 297] width 184 height 23
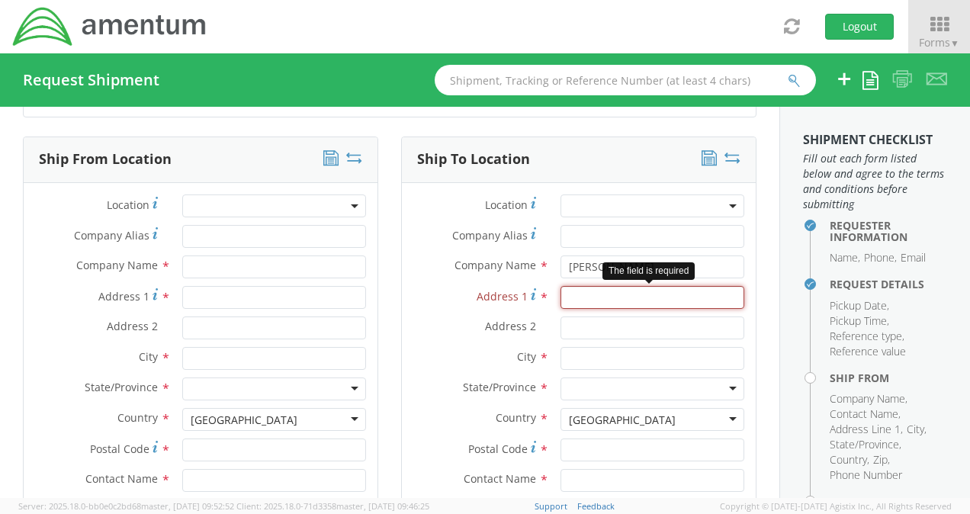
click at [603, 296] on input "Address 1 *" at bounding box center [652, 297] width 184 height 23
paste input "[STREET_ADDRESS][PERSON_NAME]"
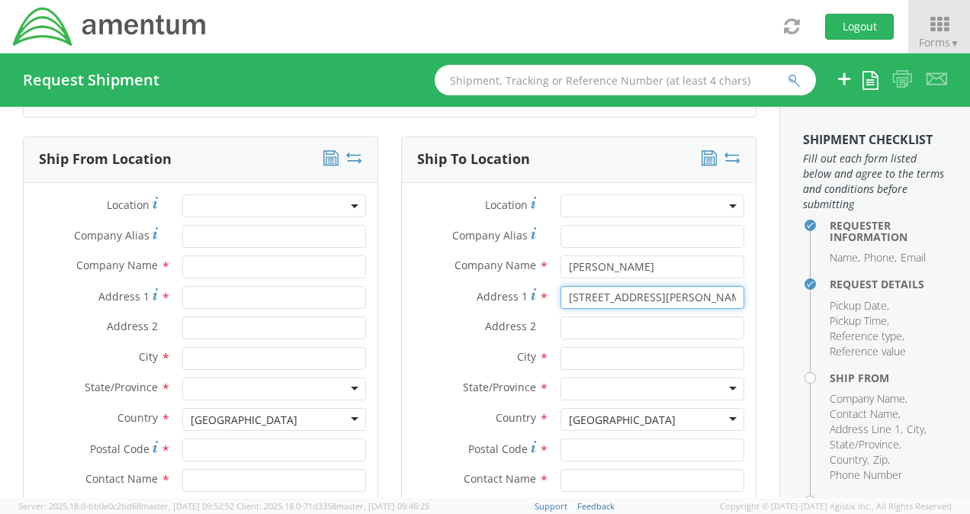
type input "[STREET_ADDRESS][PERSON_NAME]"
click at [418, 339] on div "Address 2 *" at bounding box center [579, 331] width 354 height 30
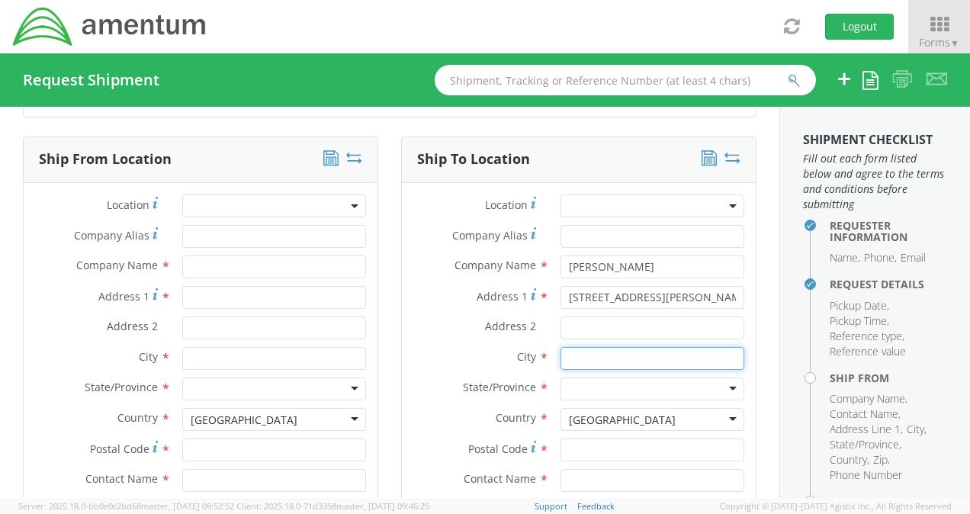
click at [627, 356] on input "text" at bounding box center [652, 358] width 184 height 23
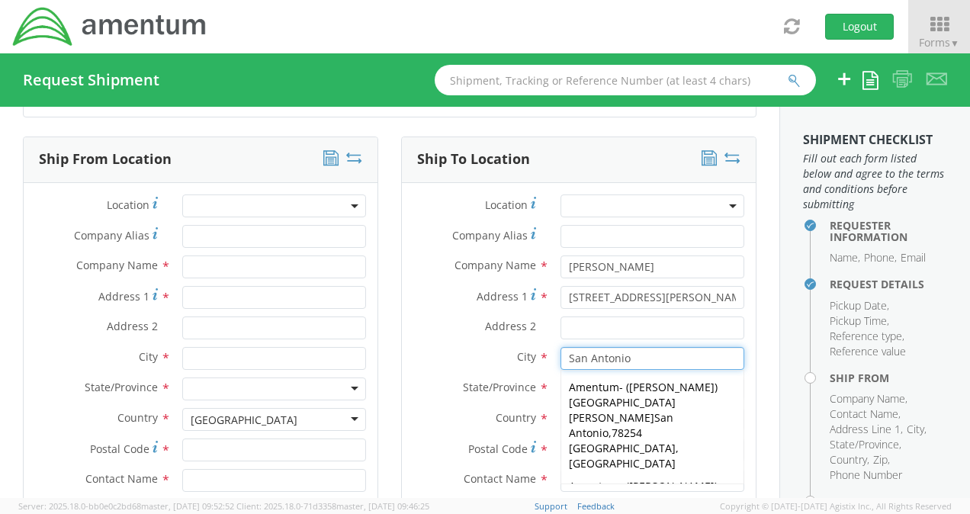
type input "San Antonio"
click at [412, 408] on label "Country *" at bounding box center [475, 418] width 147 height 20
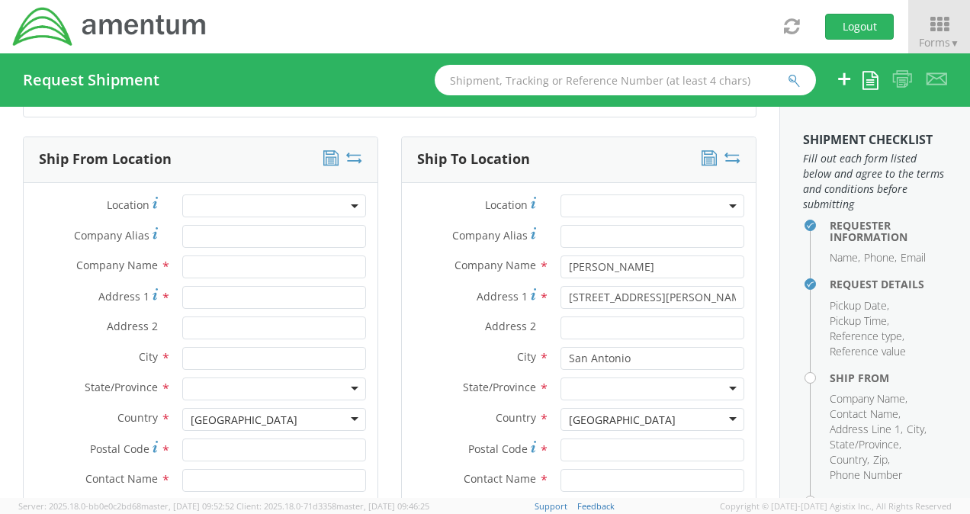
scroll to position [771, 0]
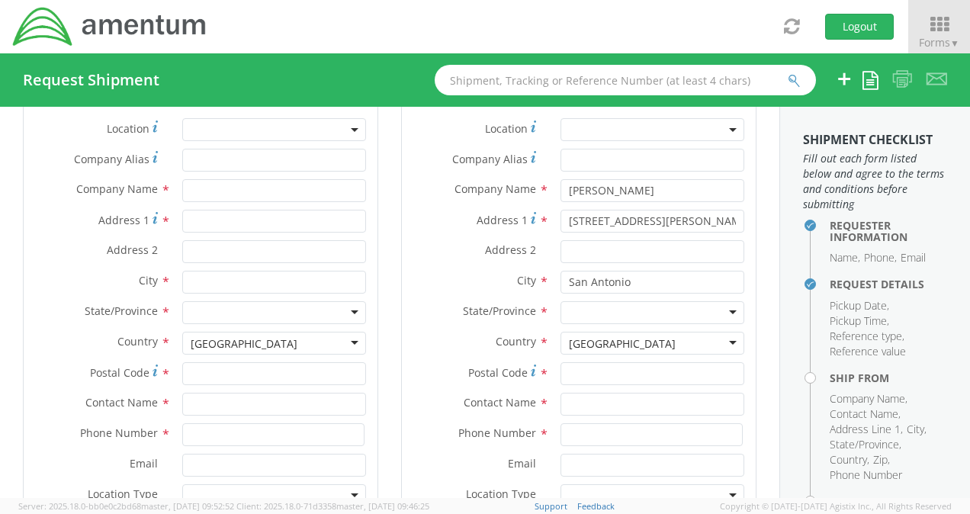
click at [724, 308] on div at bounding box center [652, 312] width 184 height 23
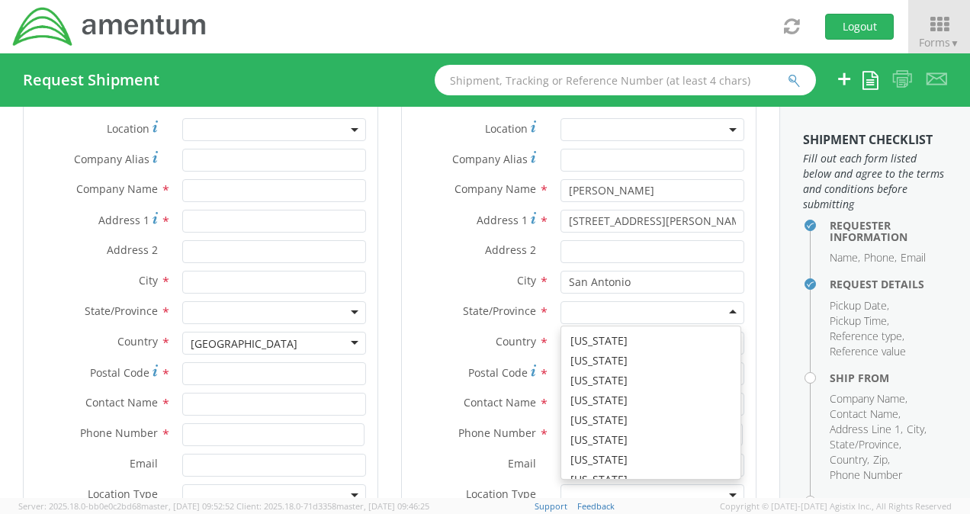
scroll to position [915, 0]
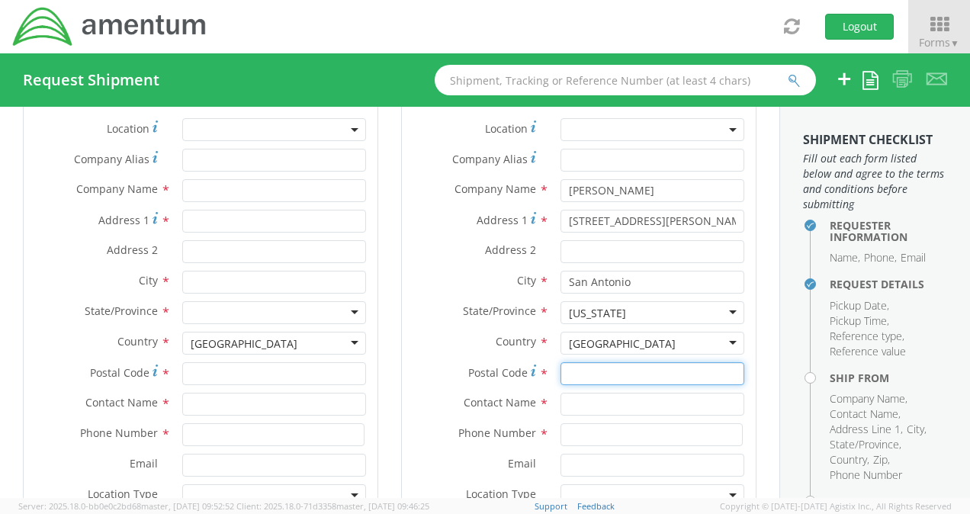
click at [621, 371] on input "Postal Code *" at bounding box center [652, 373] width 184 height 23
type input "78226"
click at [402, 386] on div "Postal Code * 78226" at bounding box center [579, 377] width 354 height 30
click at [601, 399] on input "text" at bounding box center [652, 404] width 184 height 23
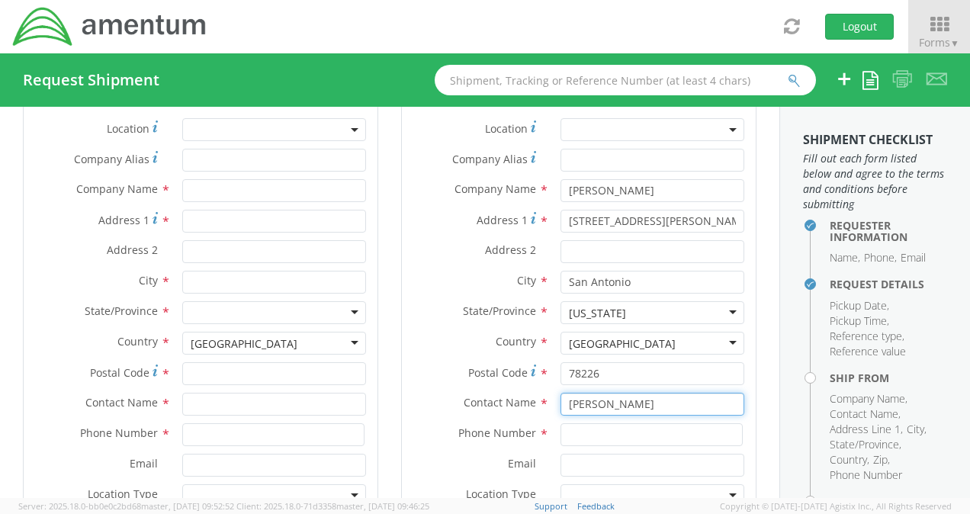
type input "[PERSON_NAME]"
click at [579, 430] on input at bounding box center [651, 434] width 182 height 23
type input "2566043562"
click at [423, 435] on label "Phone Number *" at bounding box center [475, 433] width 147 height 20
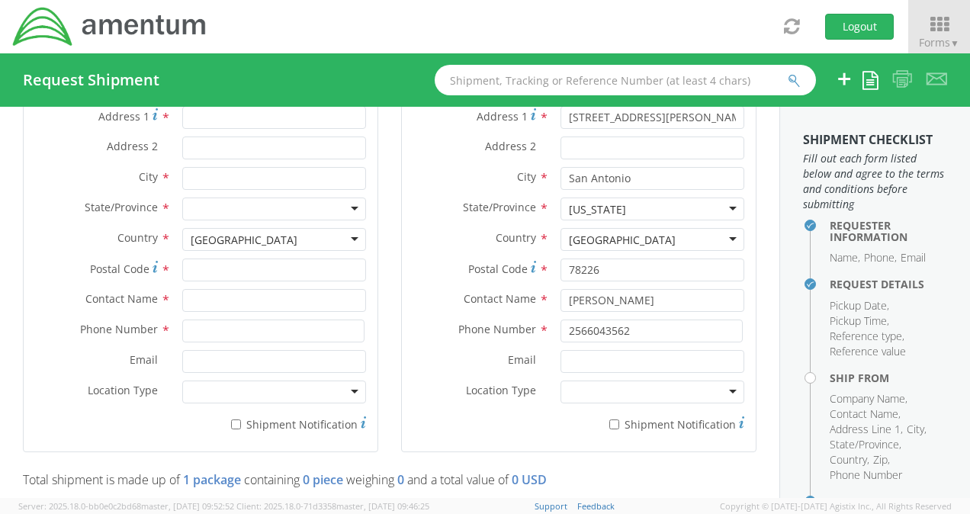
scroll to position [618, 0]
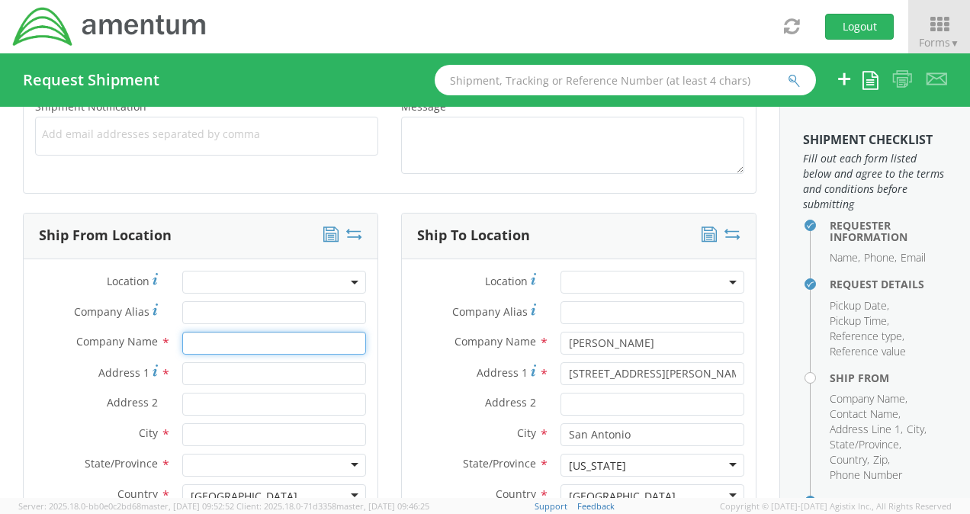
click at [242, 340] on input "text" at bounding box center [274, 343] width 184 height 23
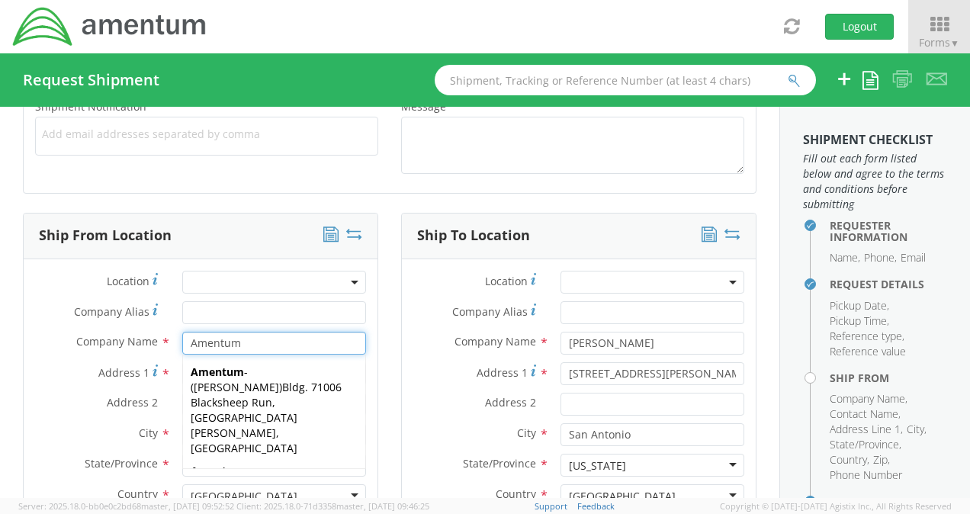
type input "Amentum"
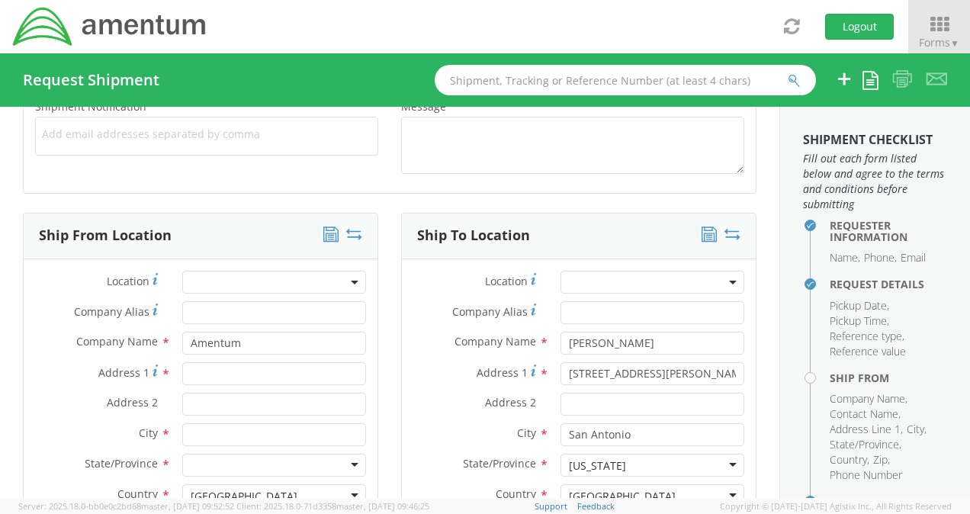
click at [52, 363] on label "Address 1 *" at bounding box center [97, 372] width 147 height 21
click at [182, 363] on input "Address 1 *" at bounding box center [274, 373] width 184 height 23
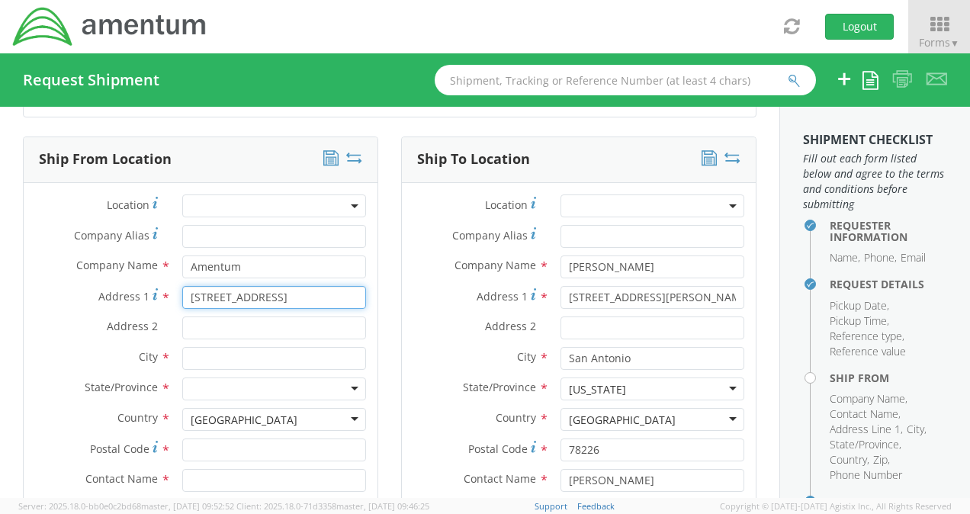
type input "[STREET_ADDRESS]"
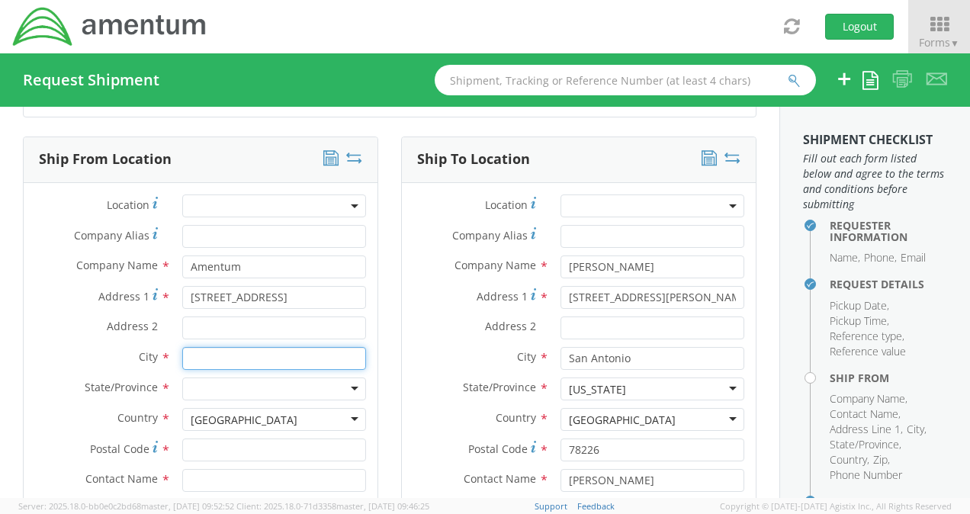
click at [241, 359] on input "text" at bounding box center [274, 358] width 184 height 23
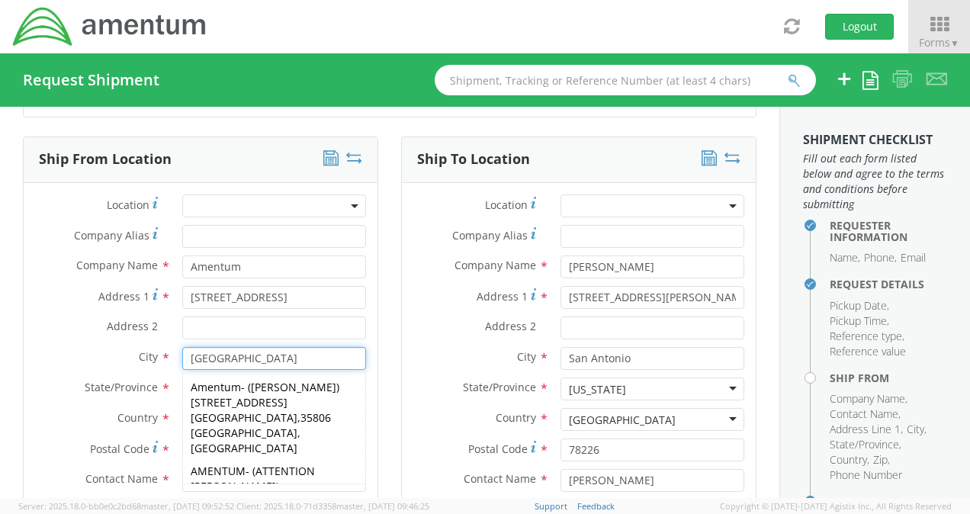
type input "[GEOGRAPHIC_DATA]"
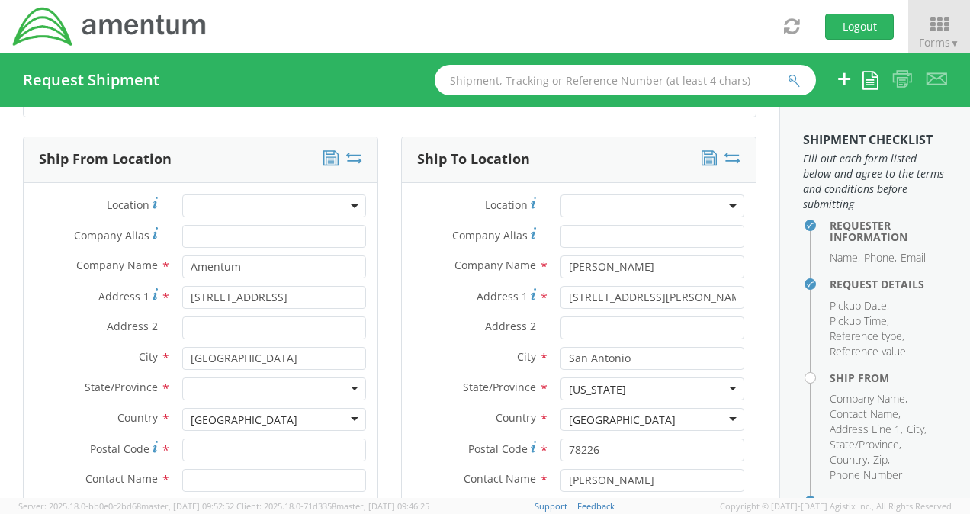
click at [55, 377] on label "State/Province *" at bounding box center [97, 387] width 147 height 20
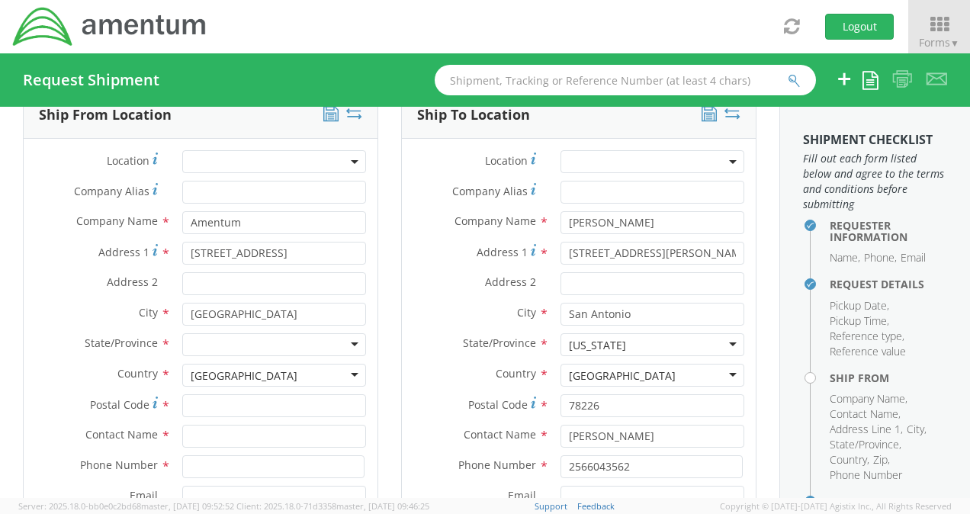
scroll to position [771, 0]
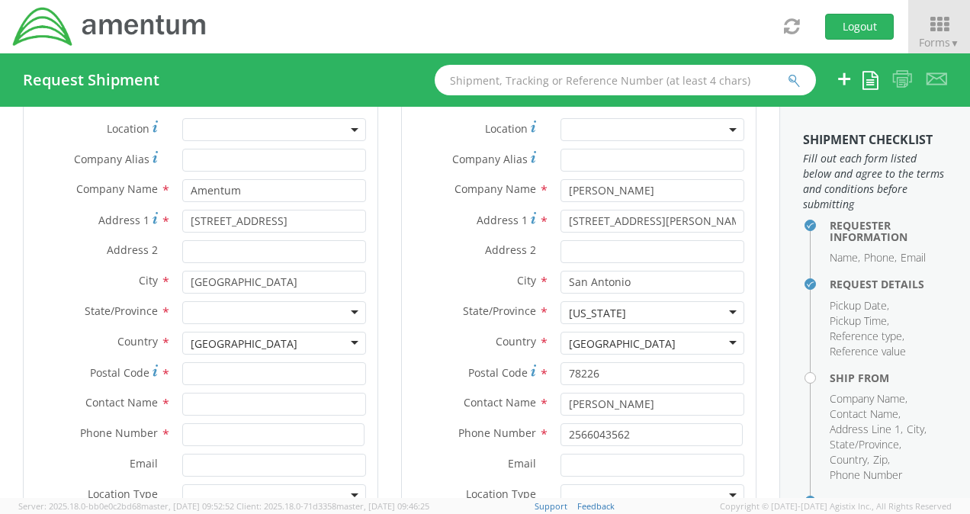
click at [346, 310] on div at bounding box center [274, 312] width 184 height 23
click at [291, 375] on input "Postal Code *" at bounding box center [274, 373] width 184 height 23
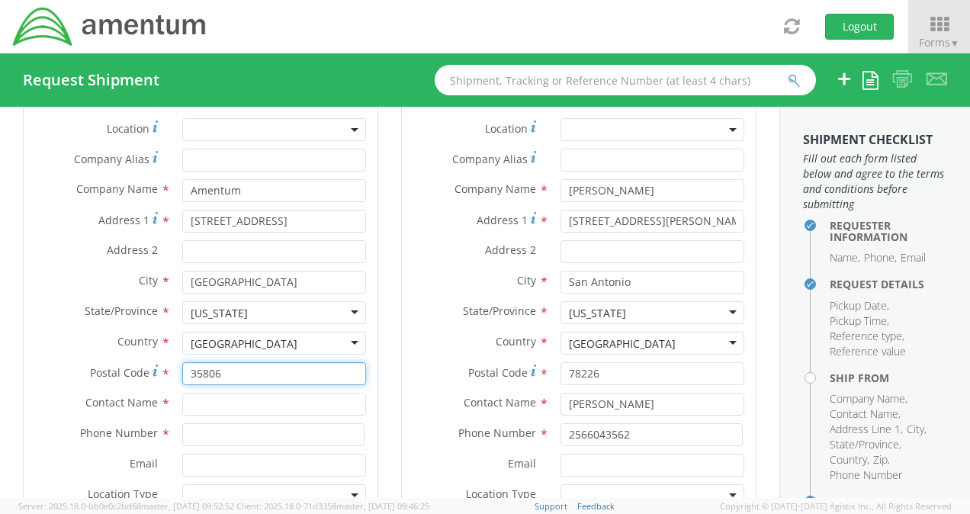
type input "35806"
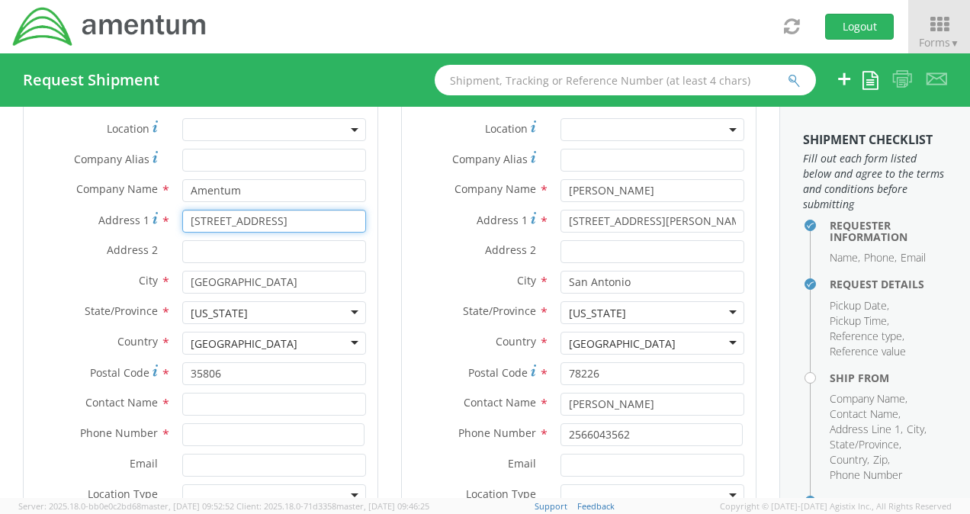
click at [297, 220] on input "[STREET_ADDRESS]" at bounding box center [274, 221] width 184 height 23
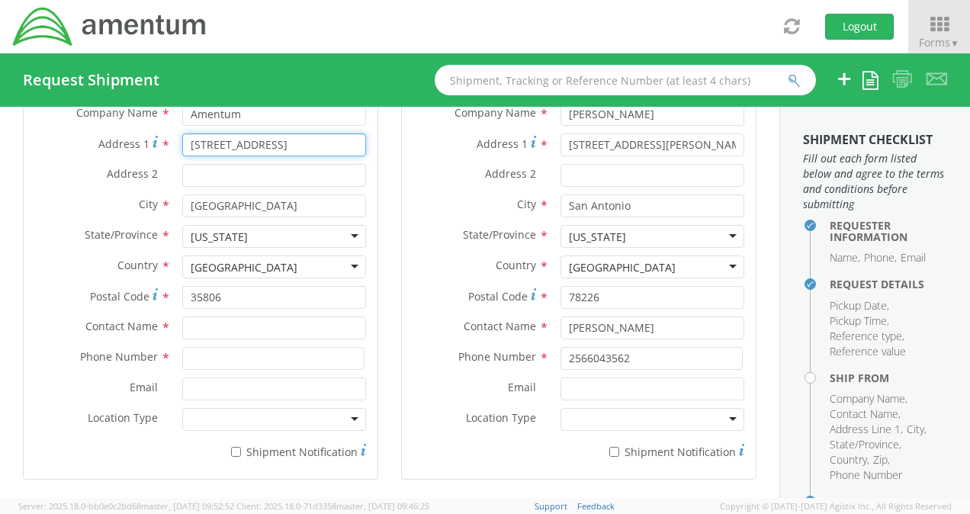
type input "[STREET_ADDRESS]"
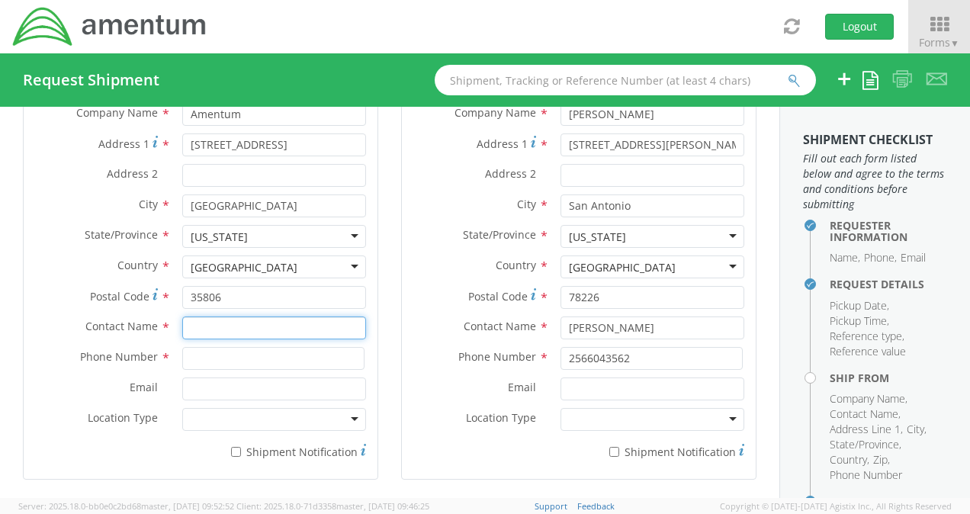
click at [281, 327] on input "text" at bounding box center [274, 327] width 184 height 23
type input "[PERSON_NAME]"
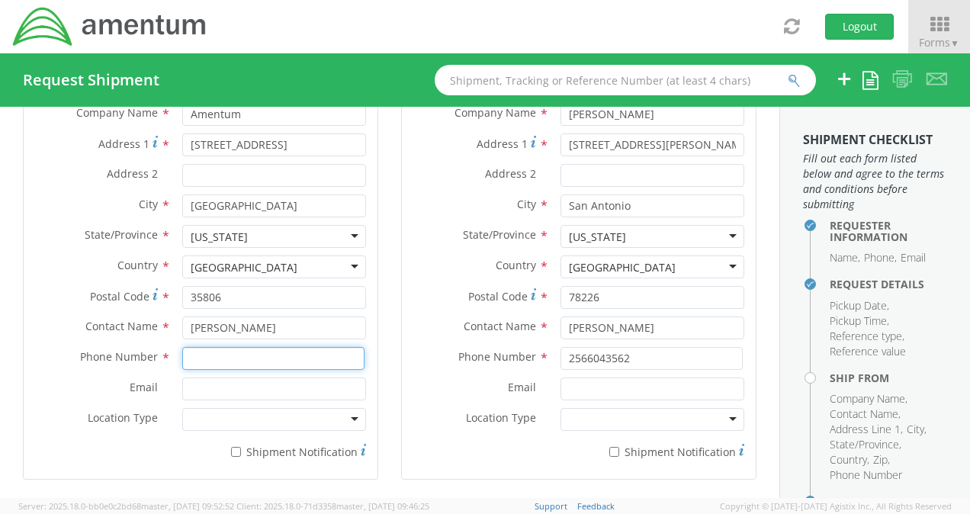
click at [200, 354] on input at bounding box center [273, 358] width 182 height 23
type input "2566043562"
click at [21, 365] on div "Ship From Location Location * Company Alias * Company Name * Amentum [GEOGRAPHI…" at bounding box center [200, 241] width 378 height 515
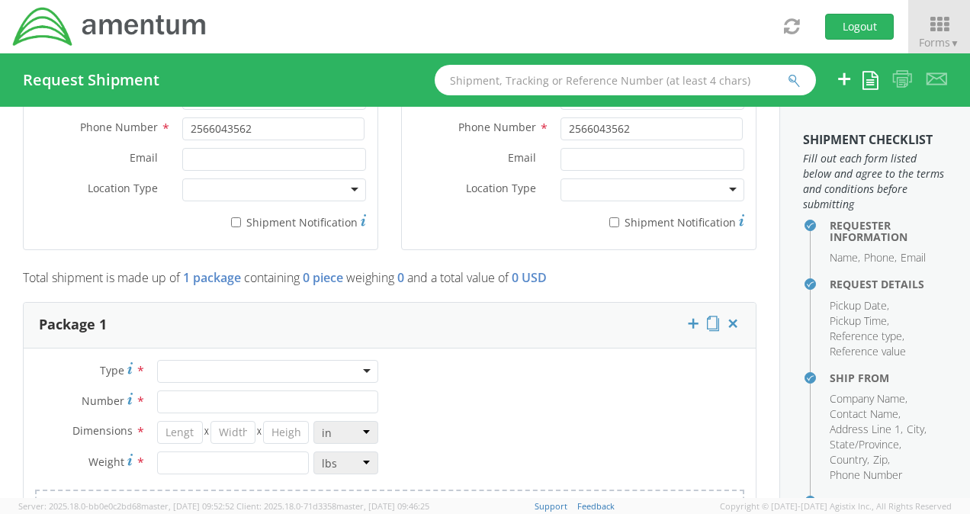
scroll to position [1152, 0]
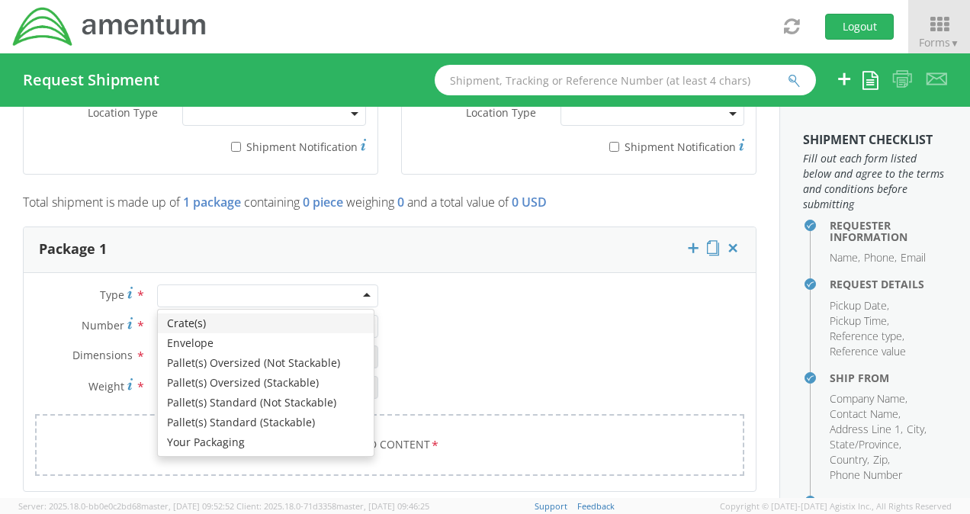
click at [362, 291] on div at bounding box center [267, 295] width 221 height 23
type input "1"
type input "9.5"
type input "12.5"
type input "0.25"
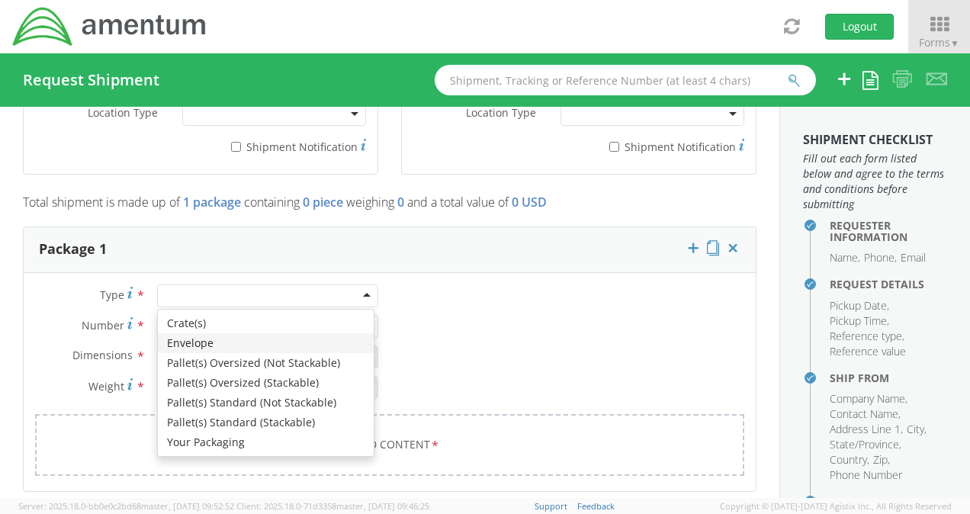
type input "1"
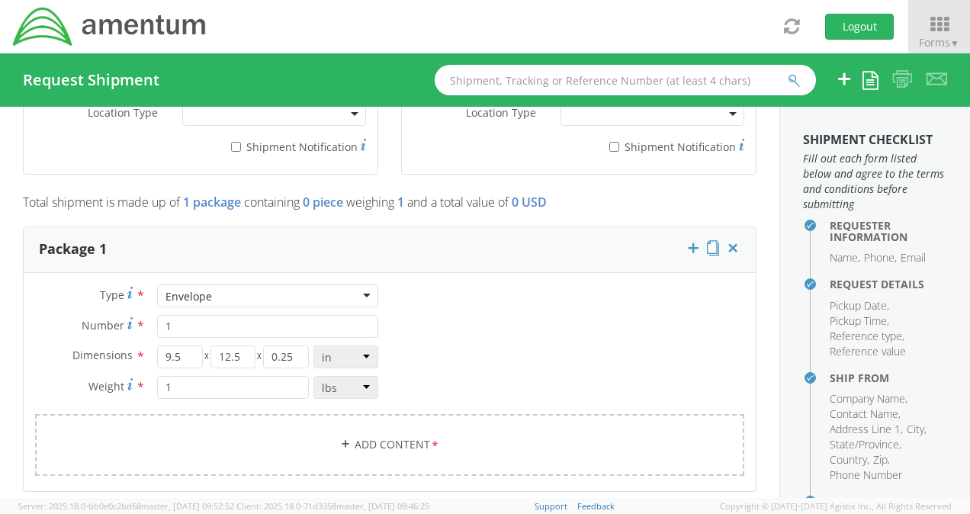
scroll to position [1228, 0]
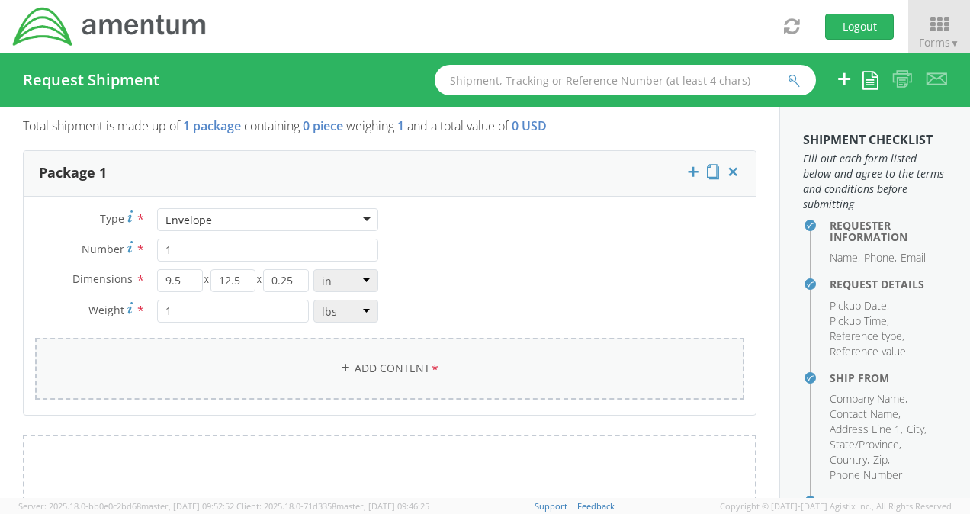
click at [394, 363] on link "Add Content *" at bounding box center [389, 369] width 709 height 62
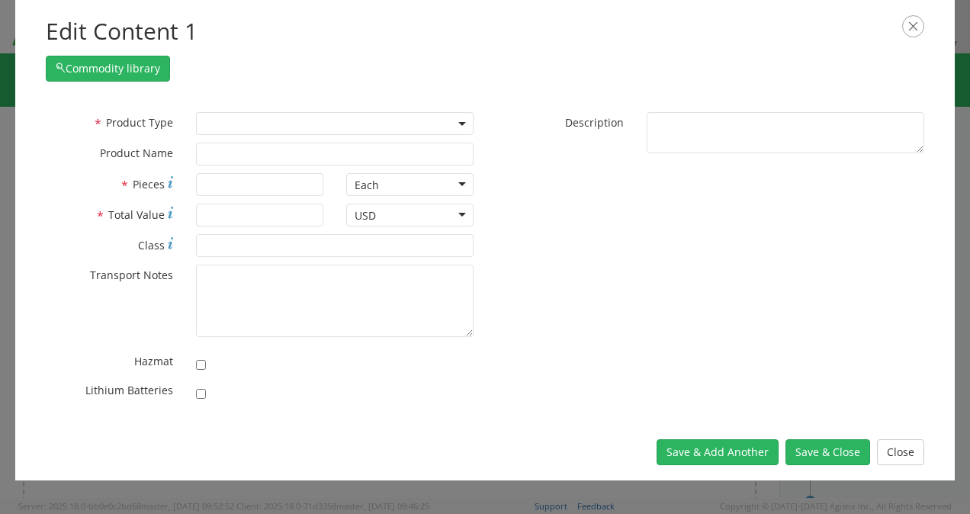
click at [461, 120] on span at bounding box center [462, 123] width 3 height 23
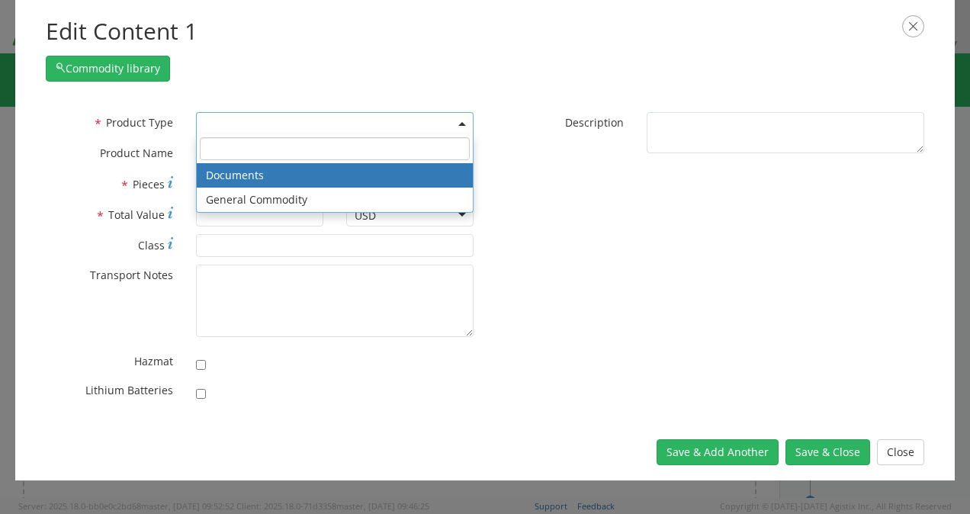
select select "DOCUMENT"
type input "Documents"
type input "1"
type textarea "Documents"
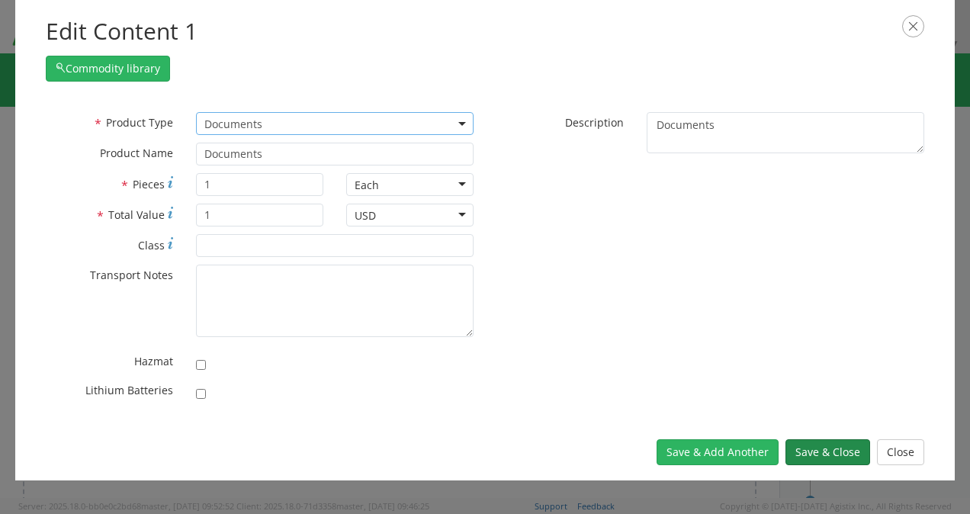
click at [831, 454] on button "Save & Close" at bounding box center [827, 452] width 85 height 26
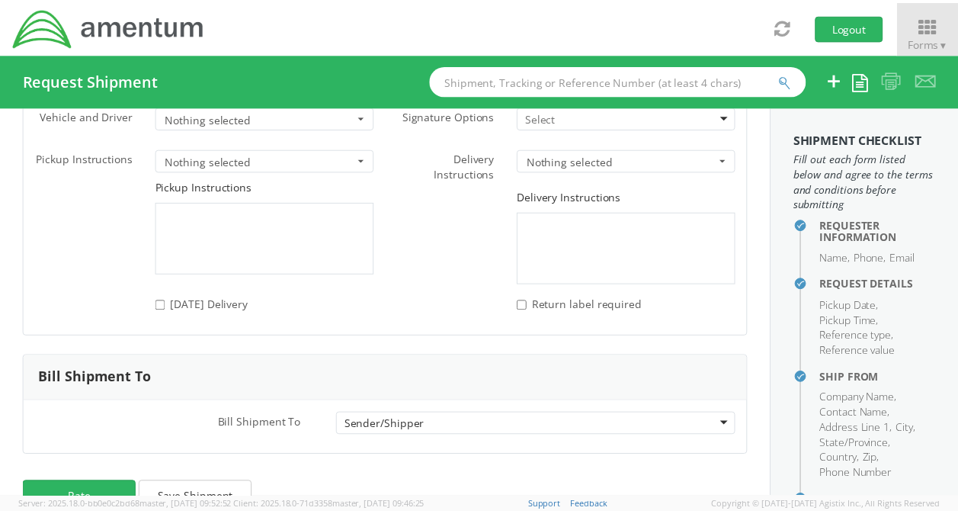
scroll to position [2091, 0]
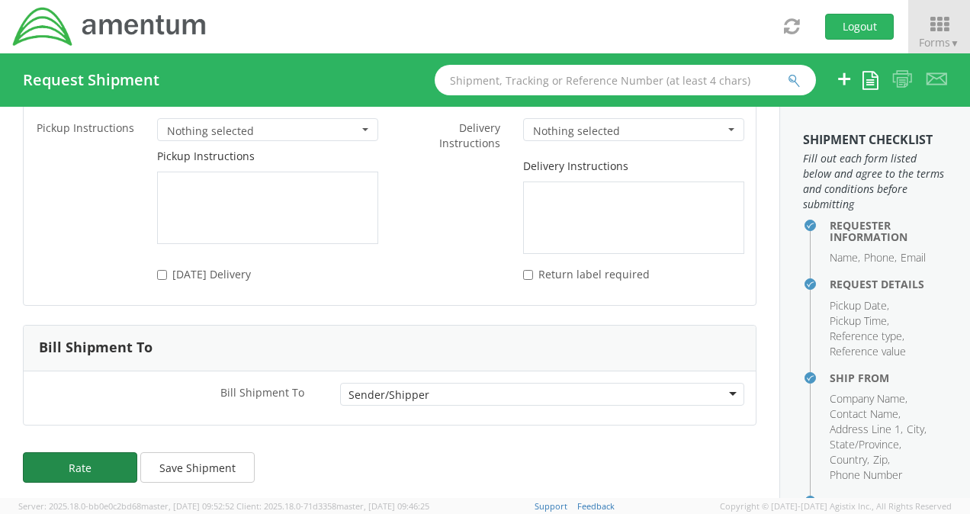
click at [77, 457] on button "Rate" at bounding box center [80, 467] width 114 height 30
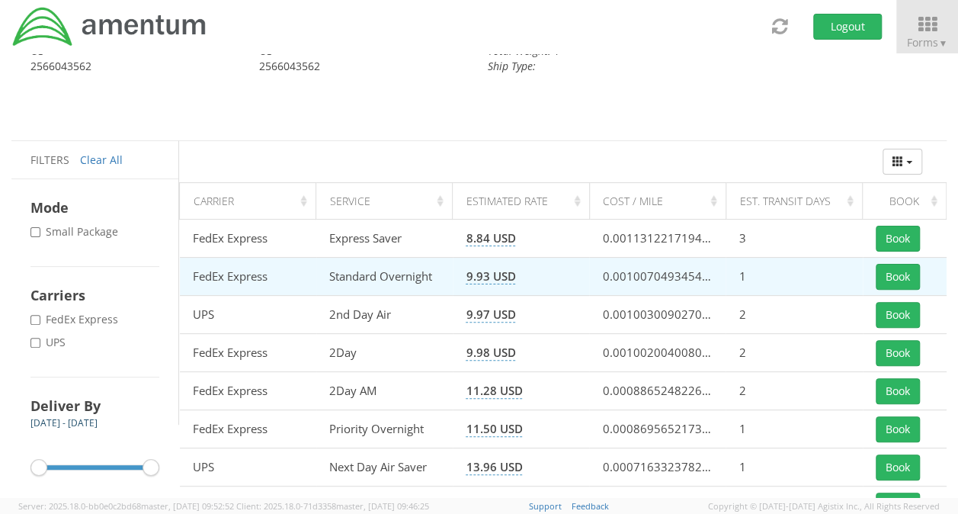
scroll to position [6, 0]
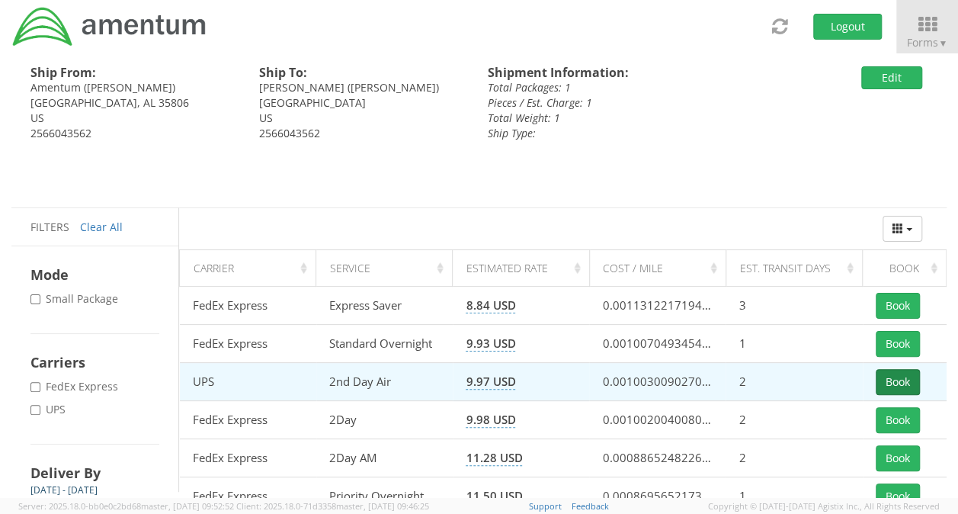
click at [886, 380] on button "Book" at bounding box center [898, 382] width 44 height 26
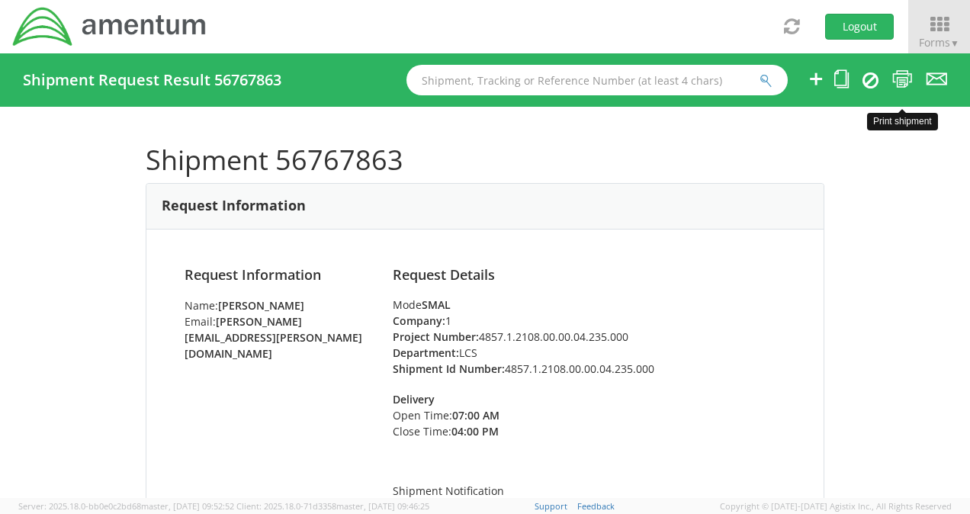
click at [901, 75] on icon at bounding box center [902, 78] width 21 height 19
